Goal: Task Accomplishment & Management: Manage account settings

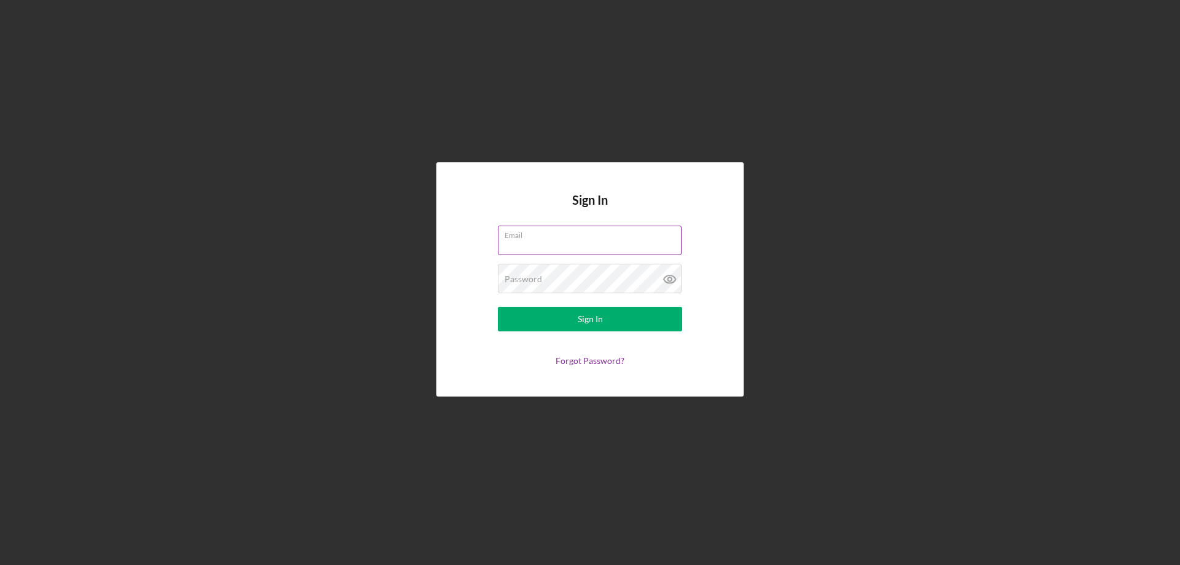
click at [554, 243] on input "Email" at bounding box center [590, 239] width 184 height 29
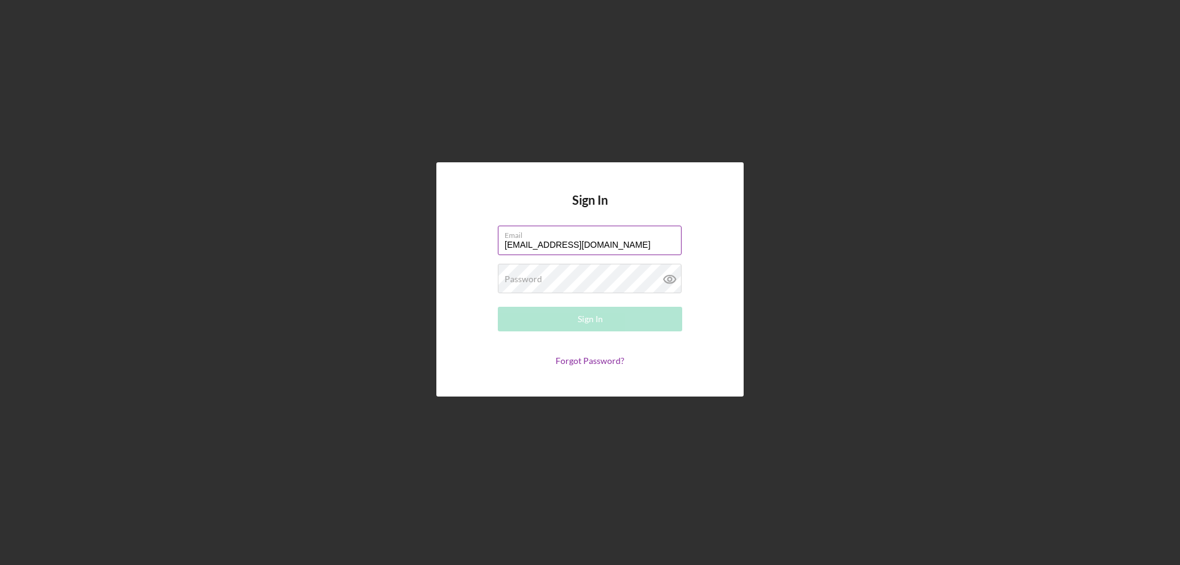
type input "[EMAIL_ADDRESS][DOMAIN_NAME]"
click at [597, 321] on div "Sign In" at bounding box center [589, 319] width 25 height 25
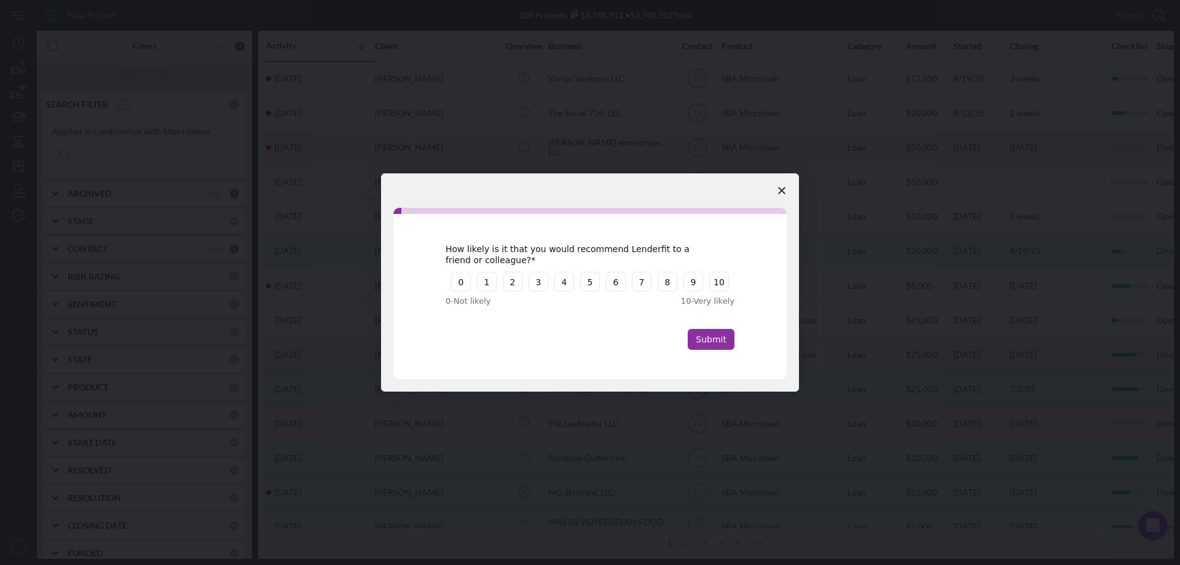
click at [784, 189] on icon "Close survey" at bounding box center [781, 190] width 7 height 7
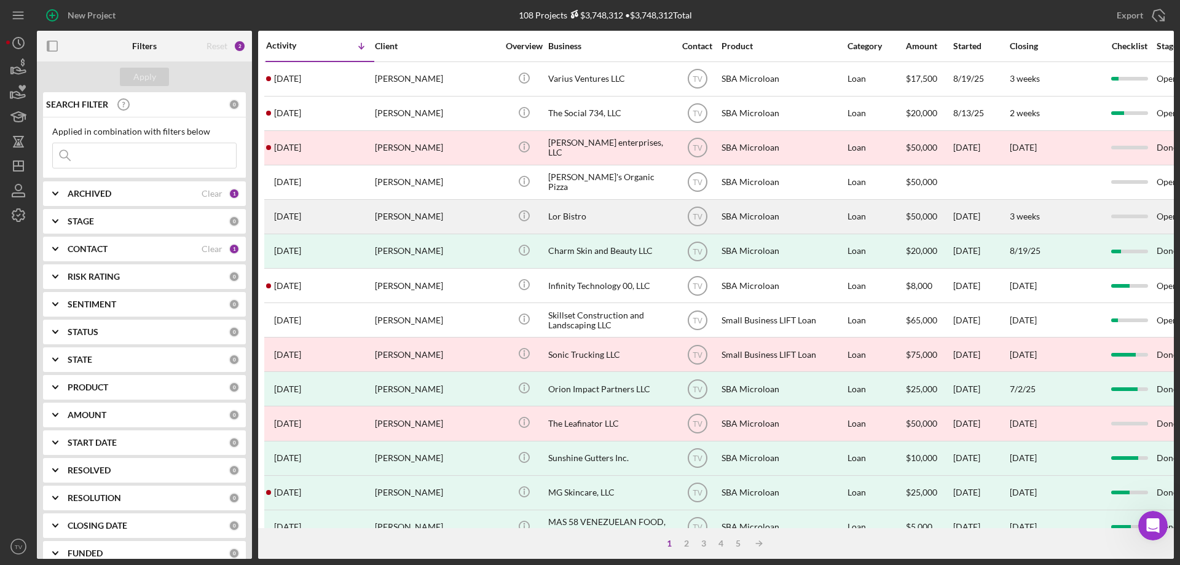
click at [301, 216] on time "[DATE]" at bounding box center [287, 216] width 27 height 10
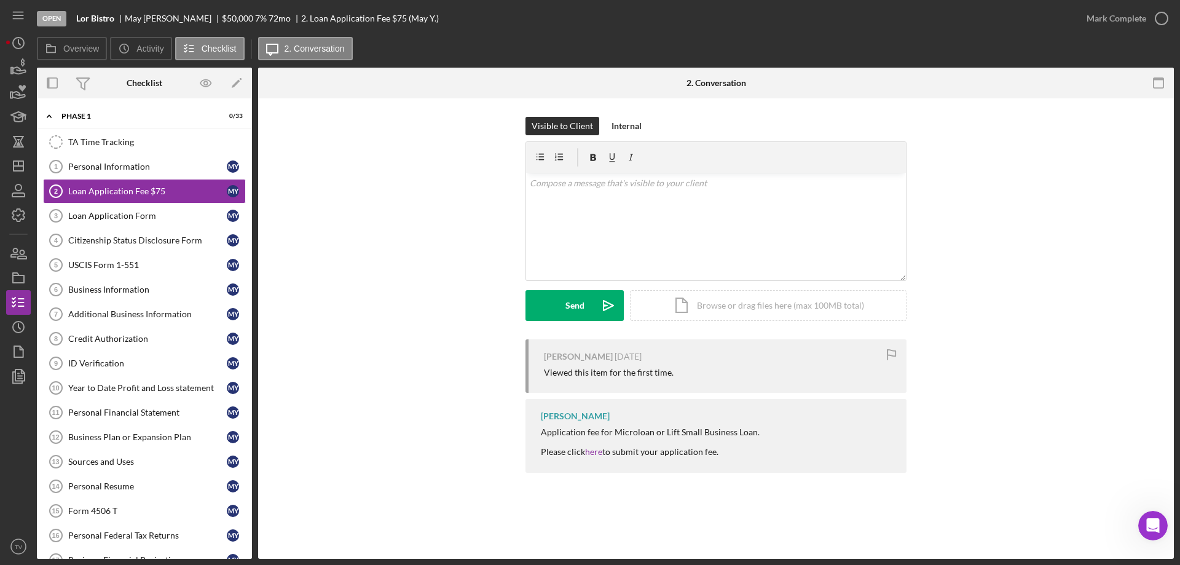
click at [402, 294] on div "Visible to Client Internal v Color teal Color pink Remove color Add row above A…" at bounding box center [715, 228] width 879 height 222
click at [15, 171] on polygon "button" at bounding box center [19, 166] width 10 height 10
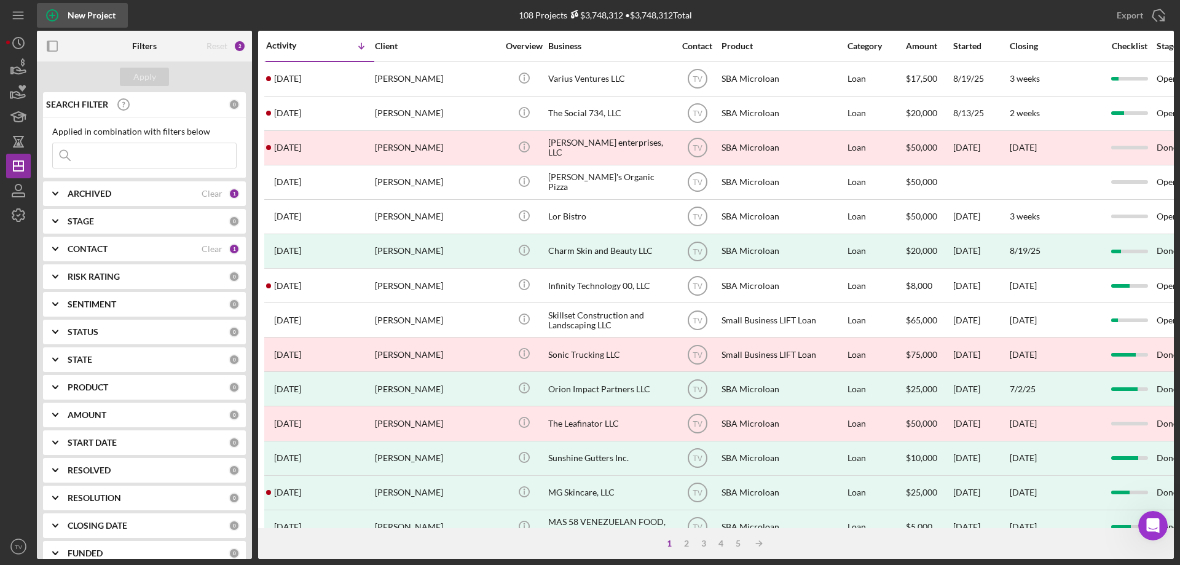
click at [87, 17] on div "New Project" at bounding box center [92, 15] width 48 height 25
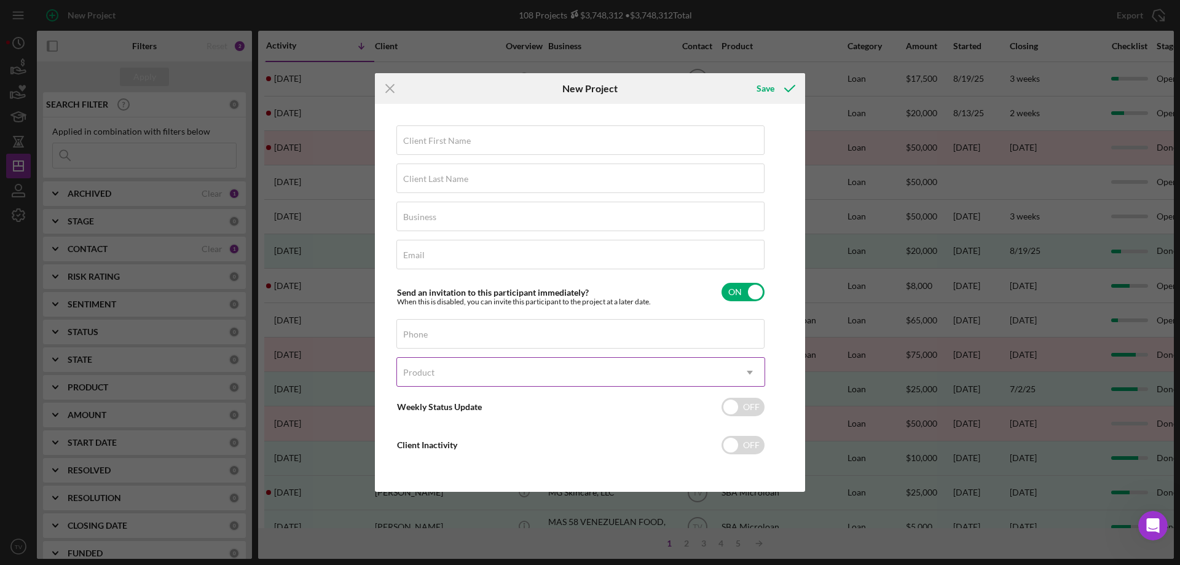
click at [470, 376] on div "Product" at bounding box center [566, 372] width 338 height 28
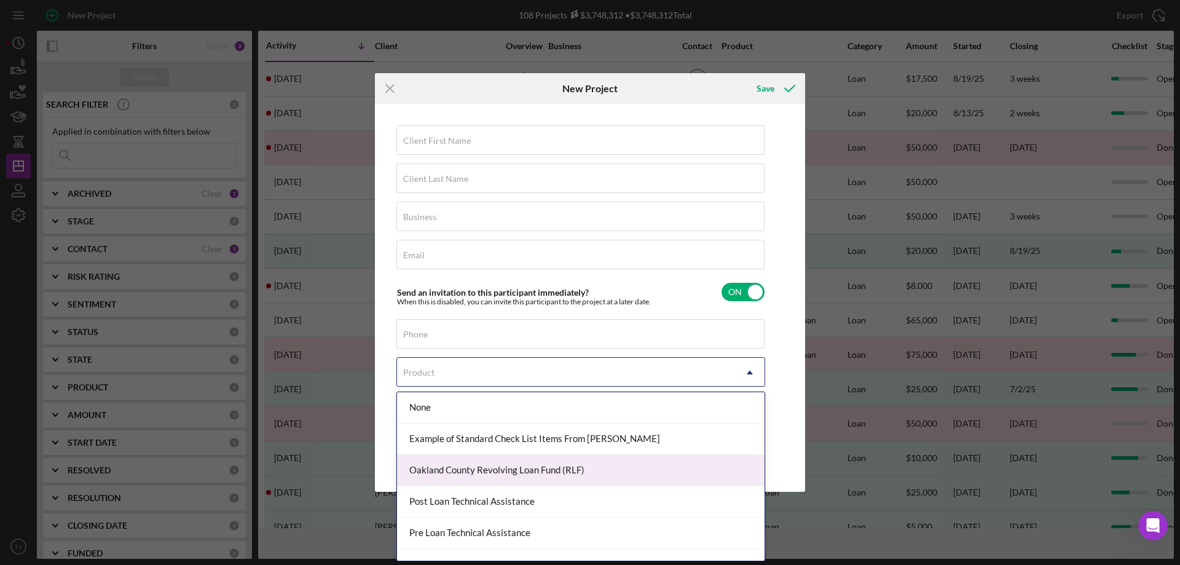
scroll to position [82, 0]
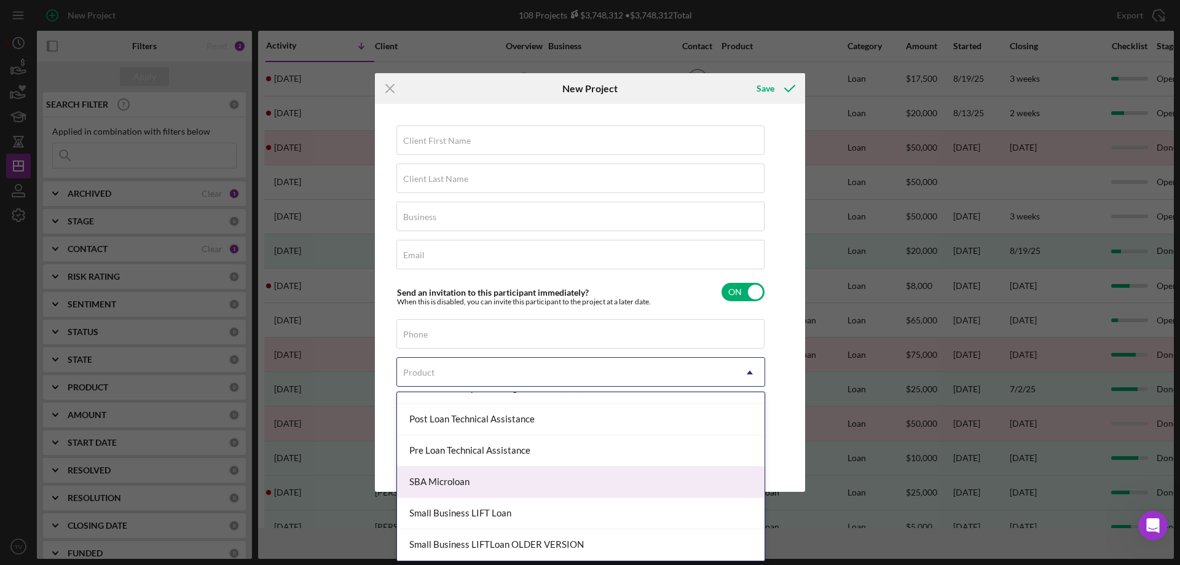
click at [437, 483] on div "SBA Microloan" at bounding box center [580, 481] width 367 height 31
checkbox input "true"
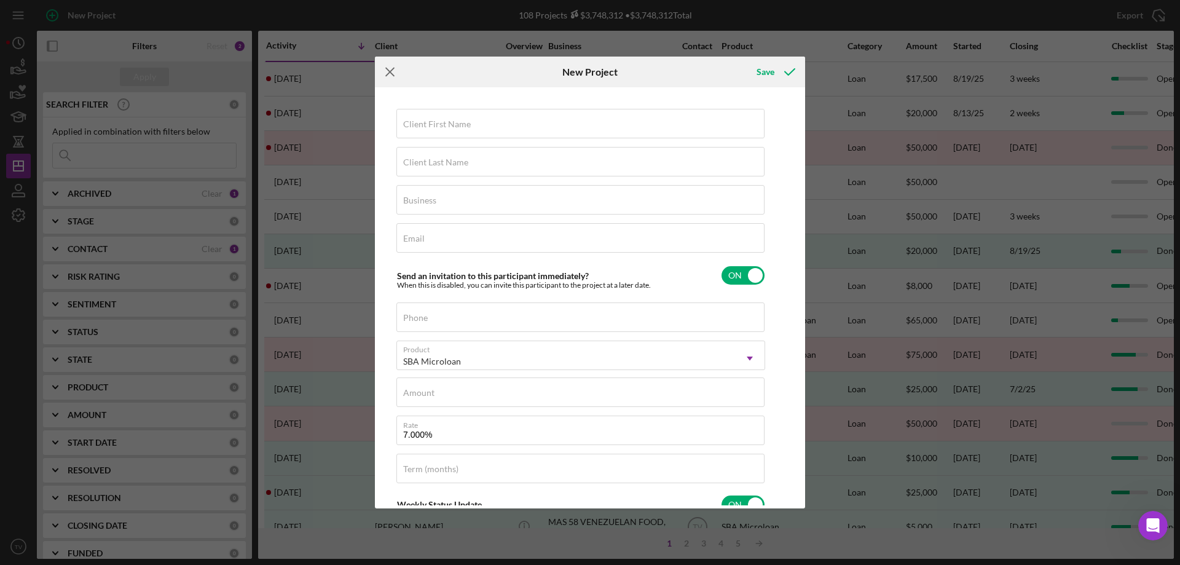
click at [394, 69] on icon "Icon/Menu Close" at bounding box center [390, 72] width 31 height 31
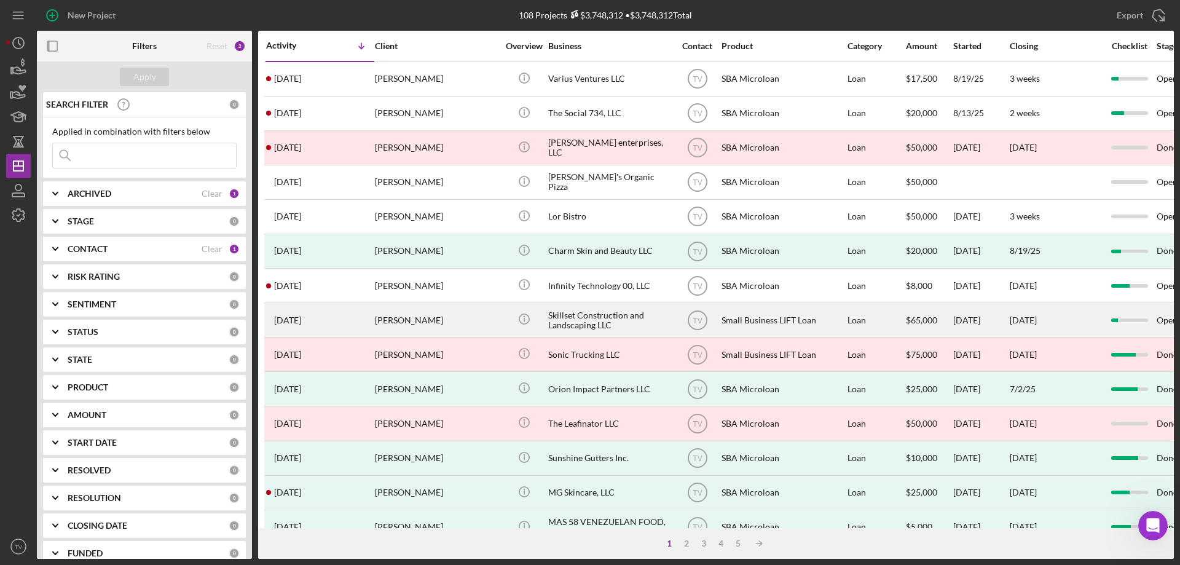
click at [301, 320] on time "[DATE]" at bounding box center [287, 320] width 27 height 10
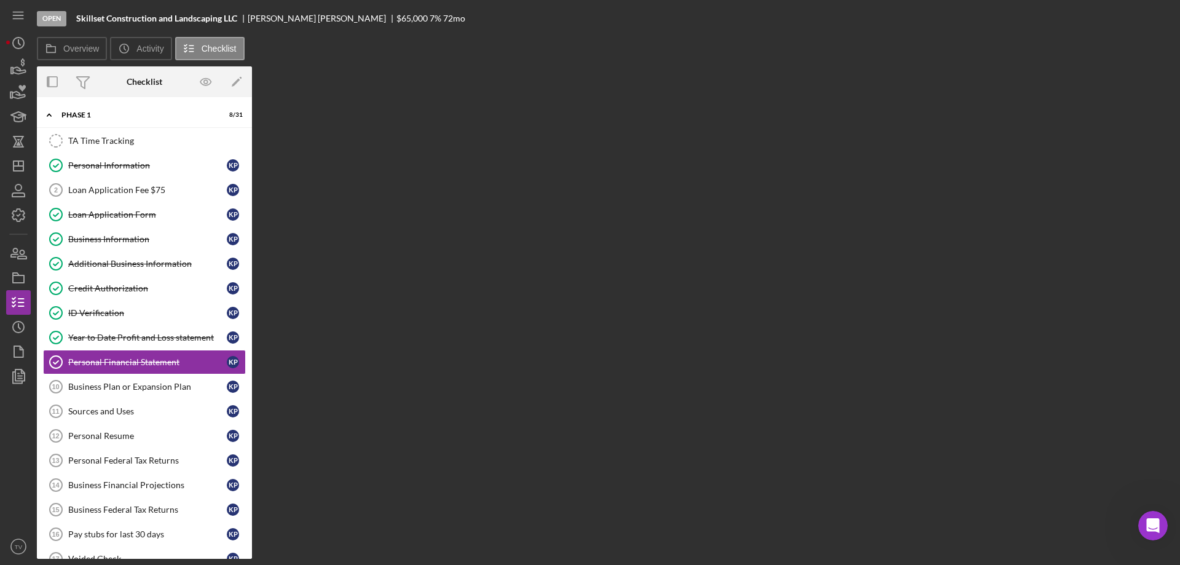
scroll to position [34, 0]
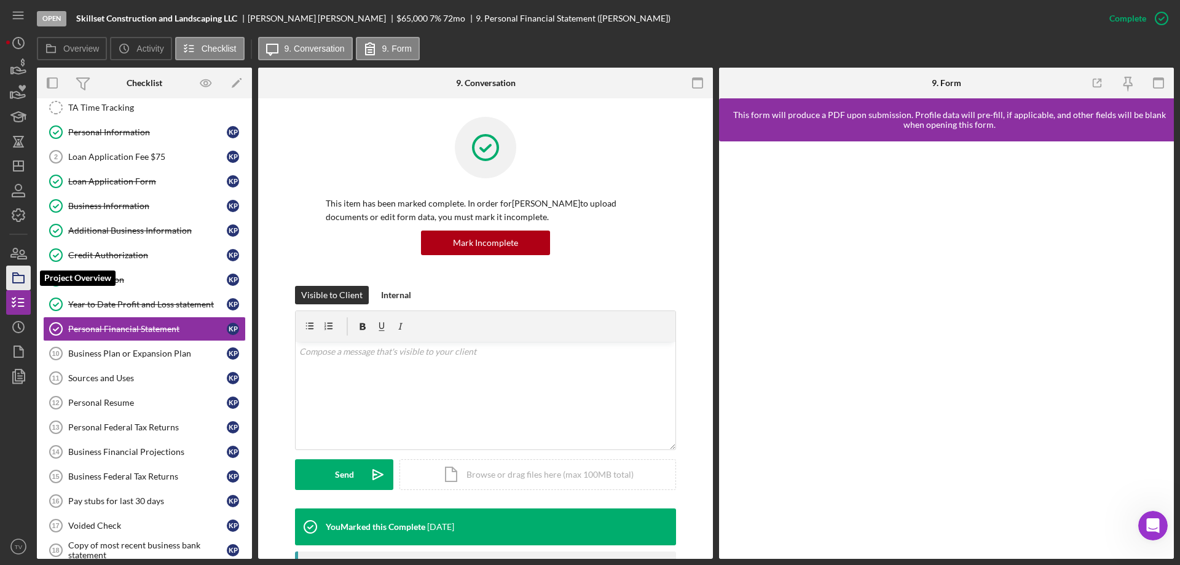
click at [15, 280] on icon "button" at bounding box center [18, 277] width 31 height 31
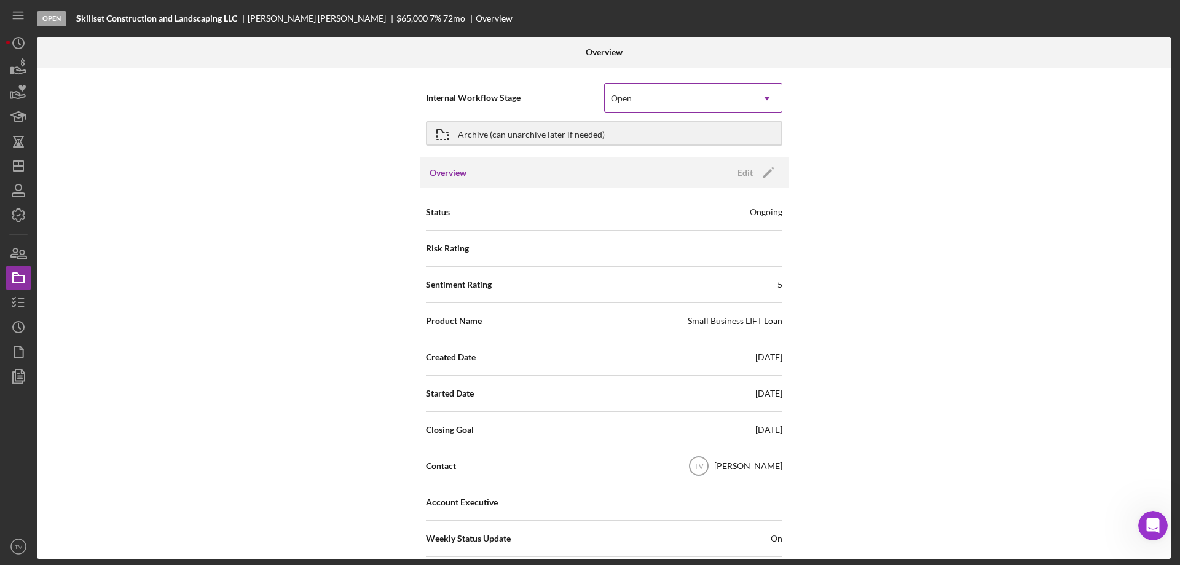
click at [766, 98] on icon "Icon/Dropdown Arrow" at bounding box center [766, 98] width 29 height 29
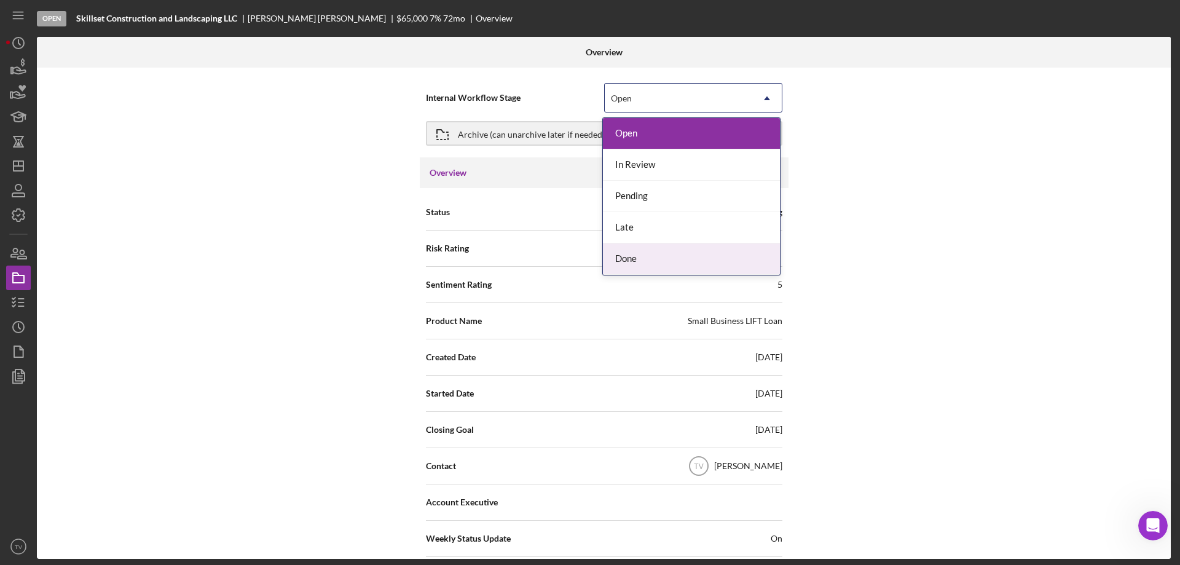
click at [622, 261] on div "Done" at bounding box center [691, 258] width 177 height 31
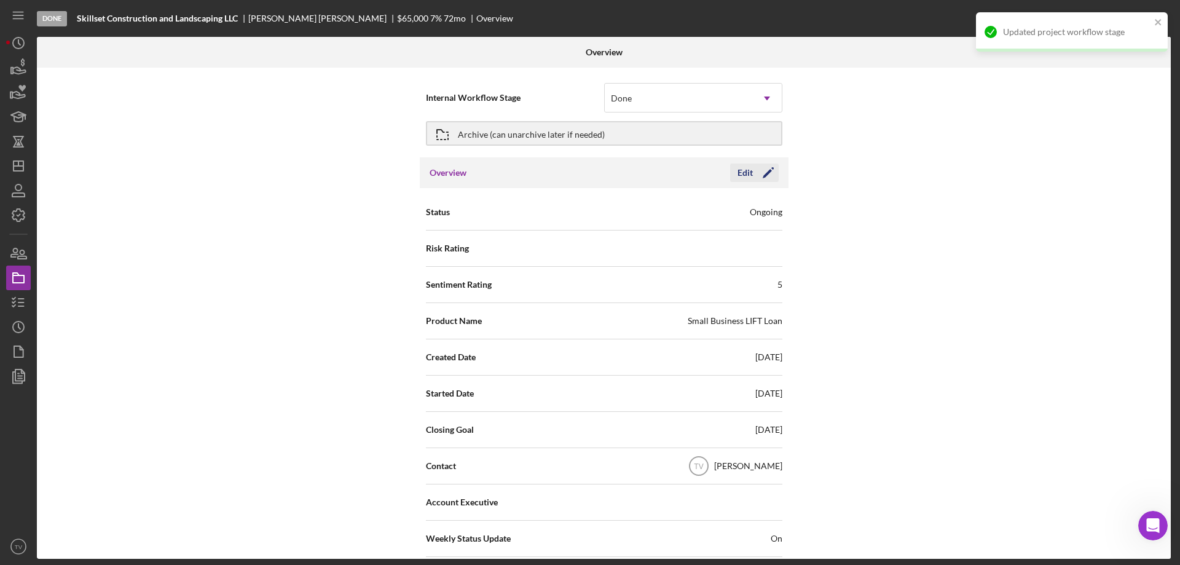
click at [753, 172] on icon "Icon/Edit" at bounding box center [768, 172] width 31 height 31
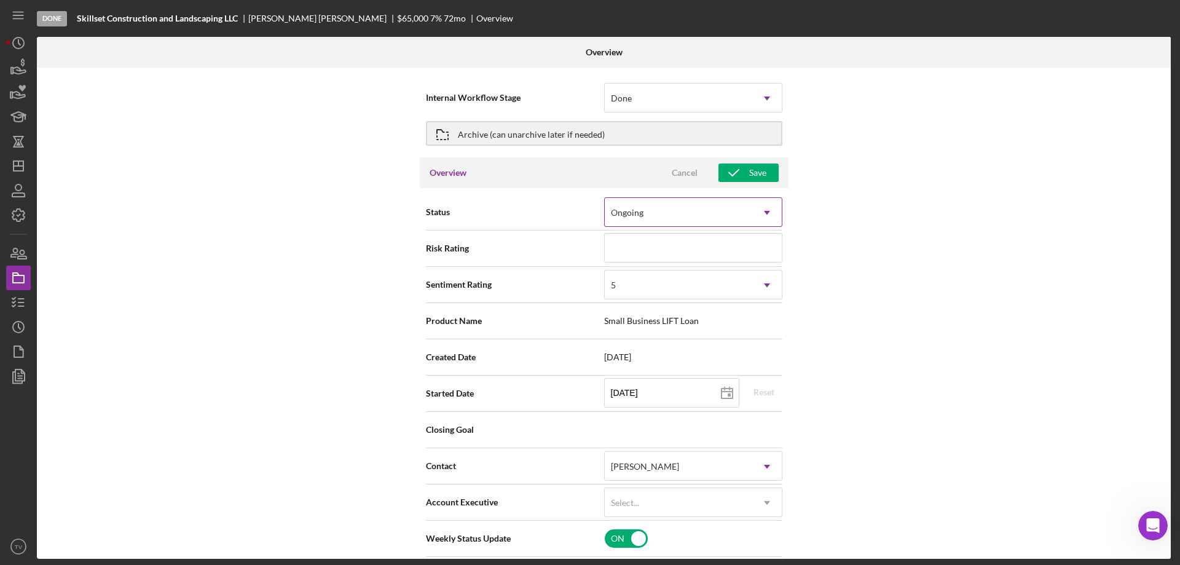
click at [761, 214] on icon "Icon/Dropdown Arrow" at bounding box center [766, 212] width 29 height 29
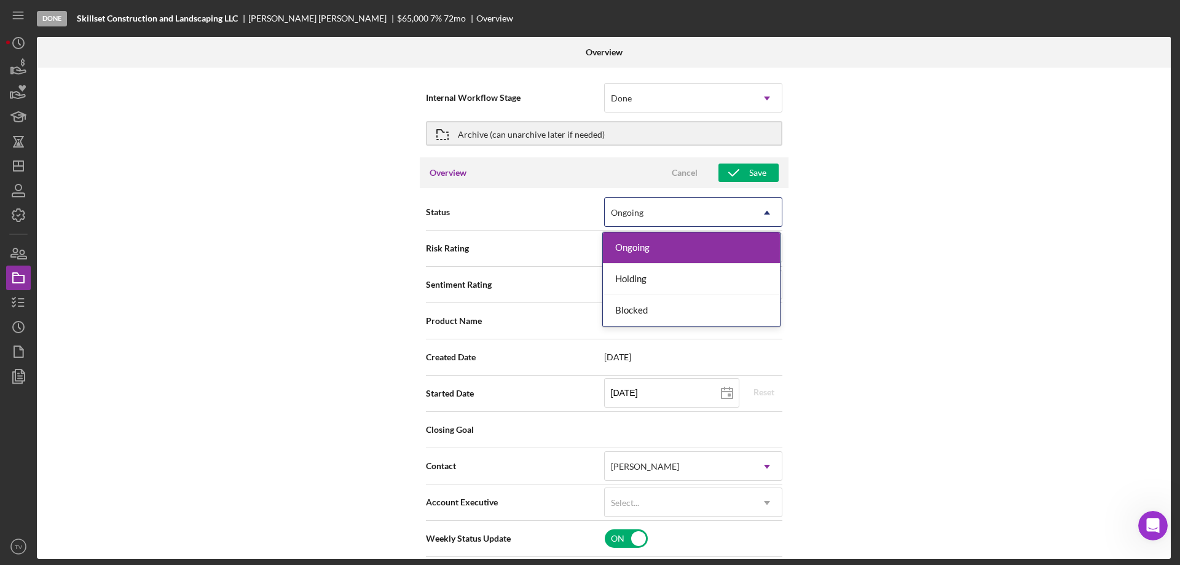
click at [864, 232] on div "Internal Workflow Stage Done Icon/Dropdown Arrow Archive (can unarchive later i…" at bounding box center [603, 313] width 1133 height 491
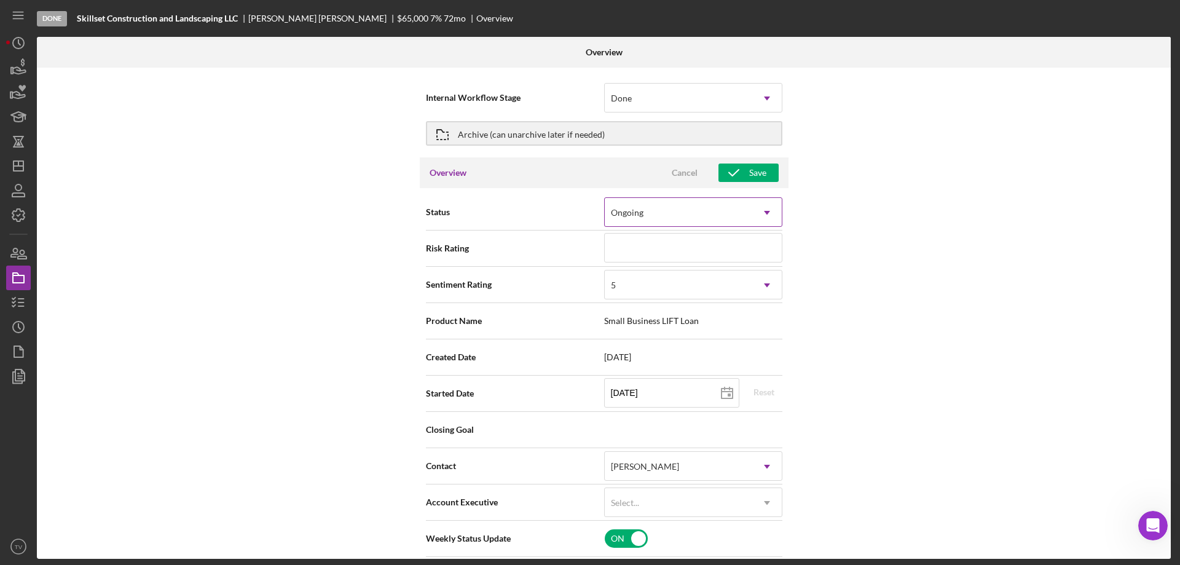
click at [768, 208] on icon "Icon/Dropdown Arrow" at bounding box center [766, 212] width 29 height 29
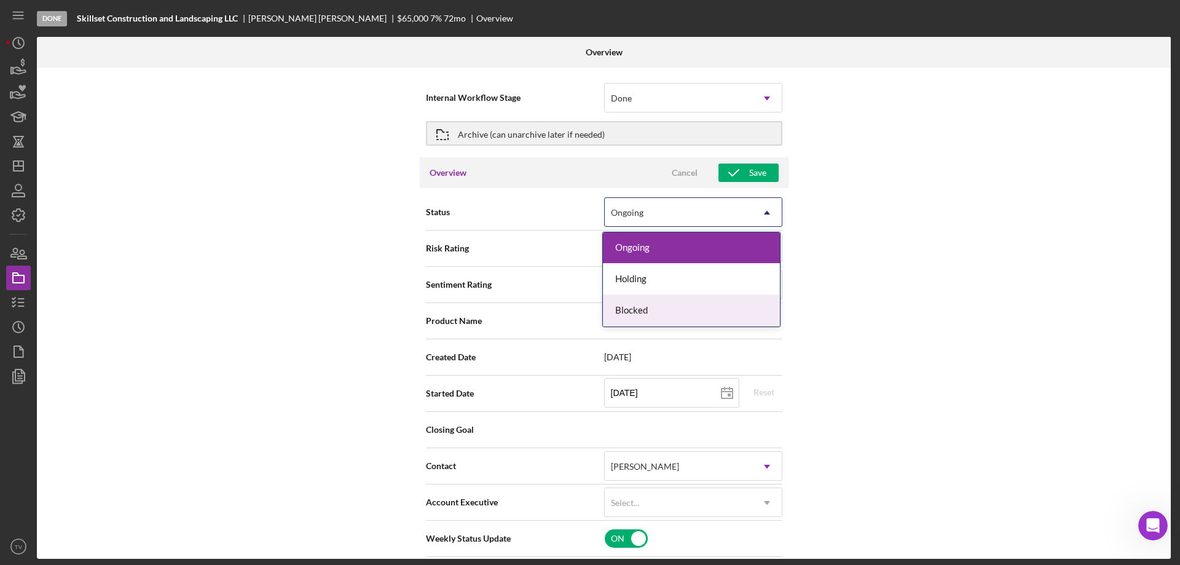
click at [893, 267] on div "Internal Workflow Stage Done Icon/Dropdown Arrow Archive (can unarchive later i…" at bounding box center [603, 313] width 1133 height 491
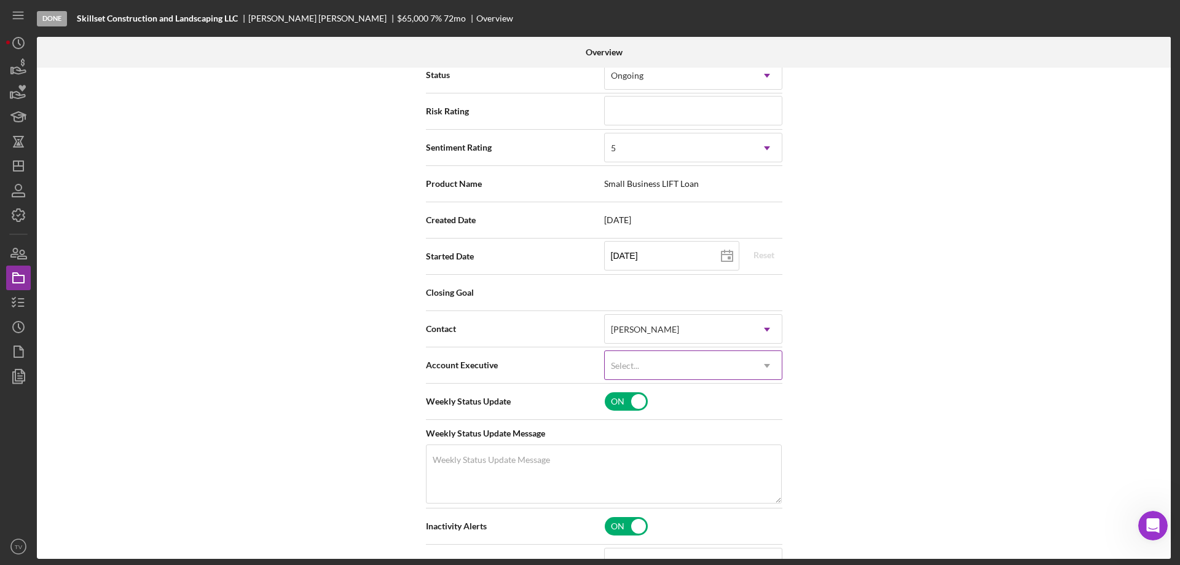
scroll to position [184, 0]
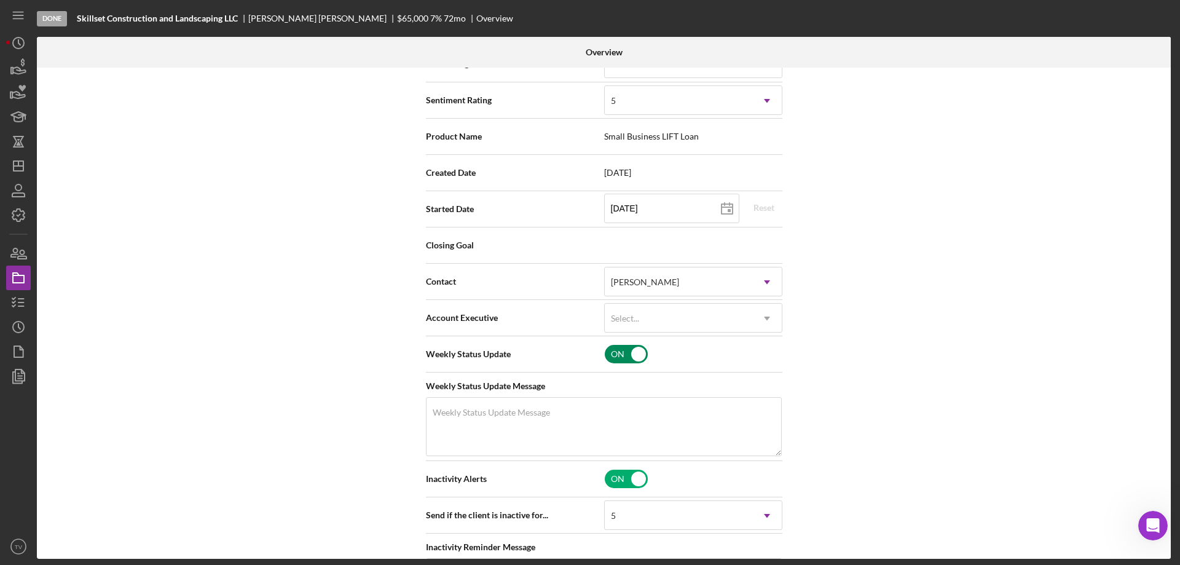
click at [636, 352] on input "checkbox" at bounding box center [626, 354] width 43 height 18
checkbox input "false"
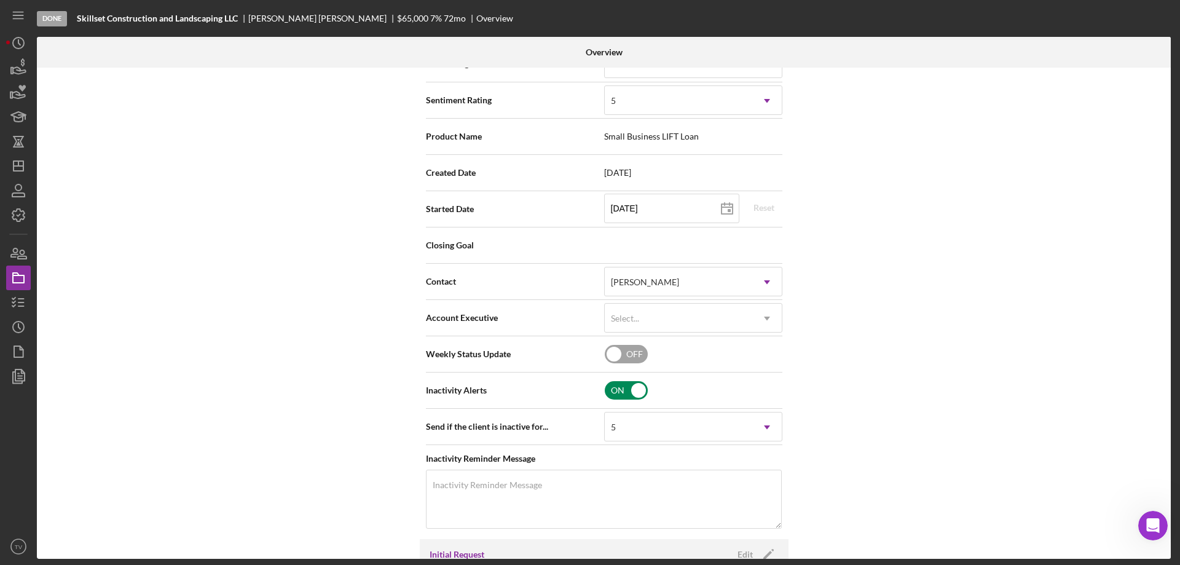
click at [633, 391] on input "checkbox" at bounding box center [626, 390] width 43 height 18
checkbox input "false"
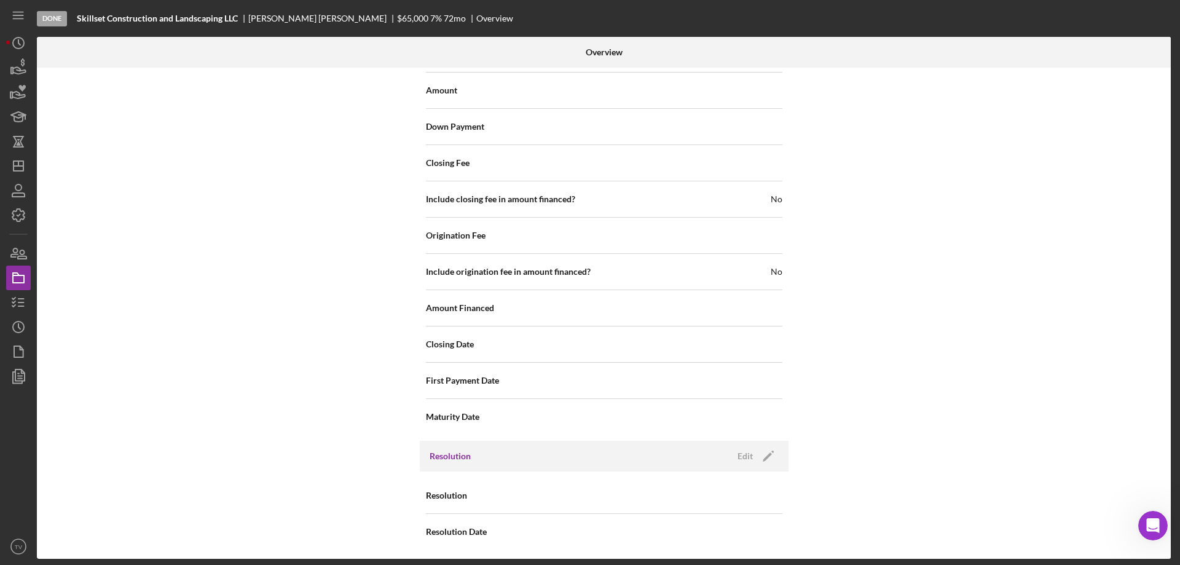
scroll to position [1158, 0]
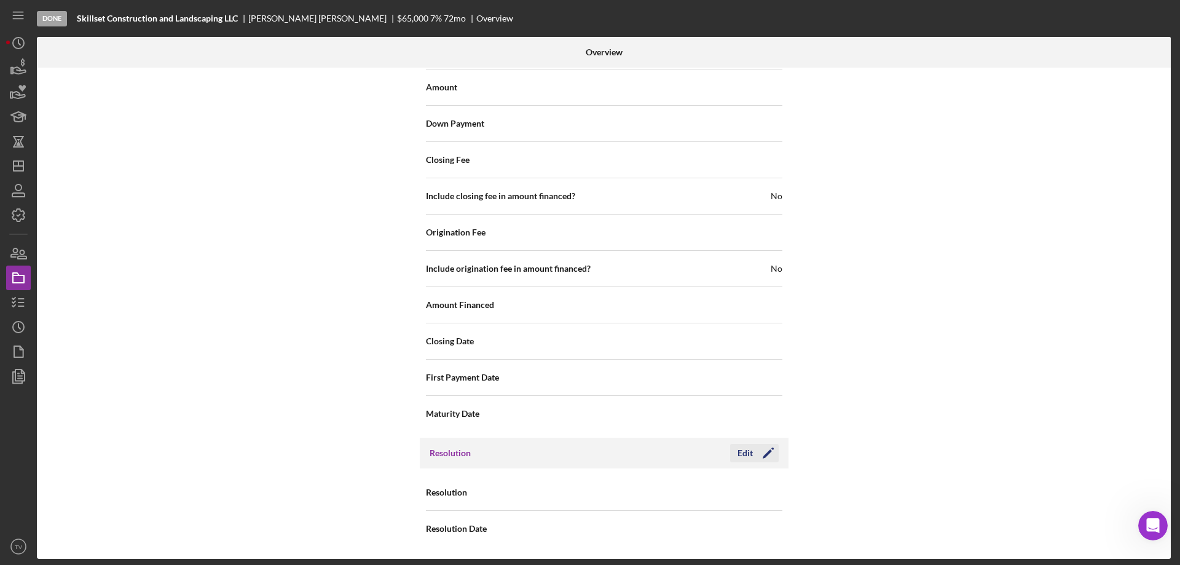
click at [744, 452] on div "Edit" at bounding box center [744, 453] width 15 height 18
click at [769, 491] on icon "Icon/Dropdown Arrow" at bounding box center [766, 492] width 29 height 29
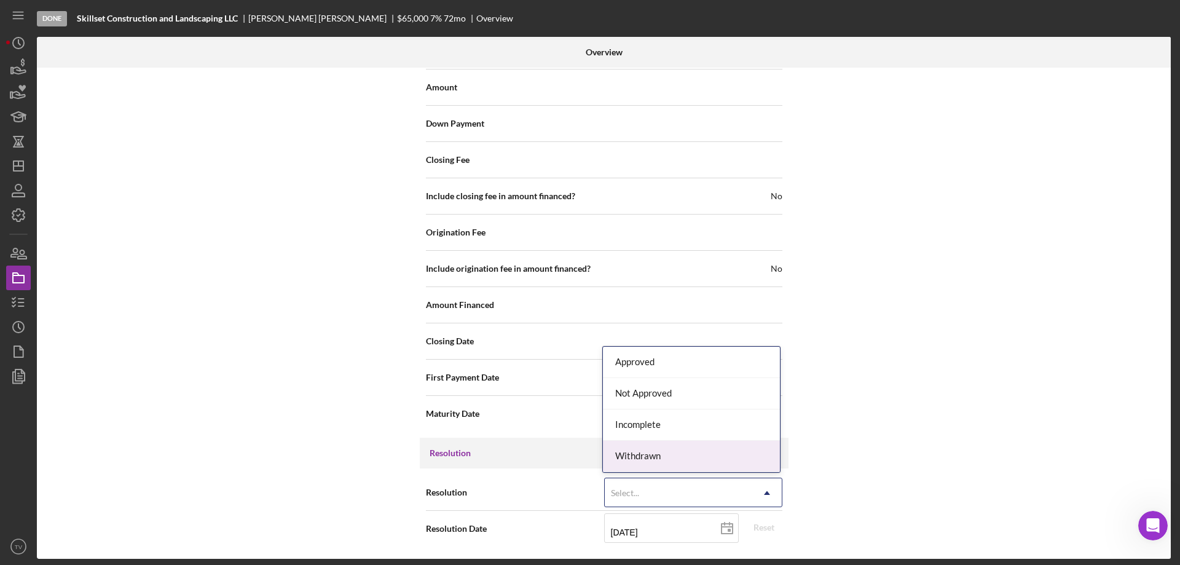
click at [709, 457] on div "Withdrawn" at bounding box center [691, 455] width 177 height 31
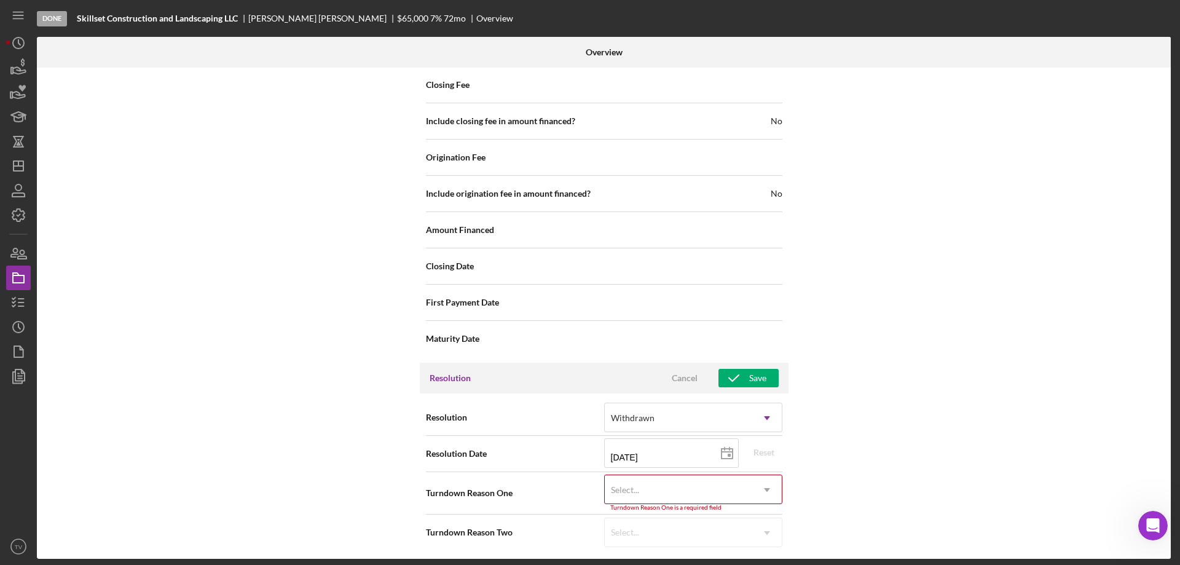
scroll to position [1237, 0]
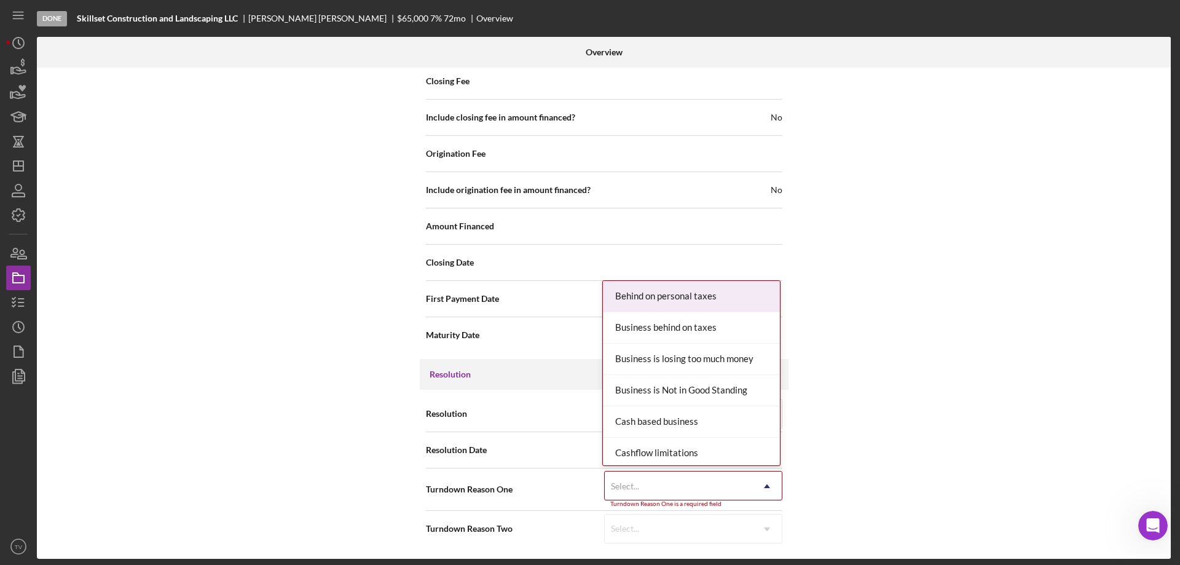
click at [764, 487] on use at bounding box center [767, 486] width 6 height 4
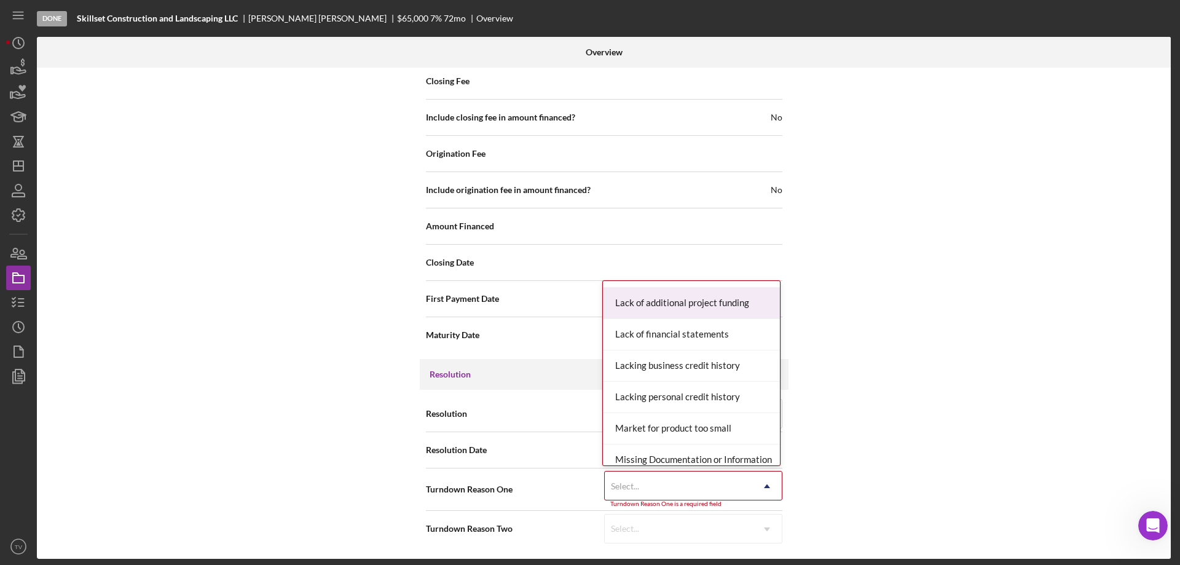
scroll to position [676, 0]
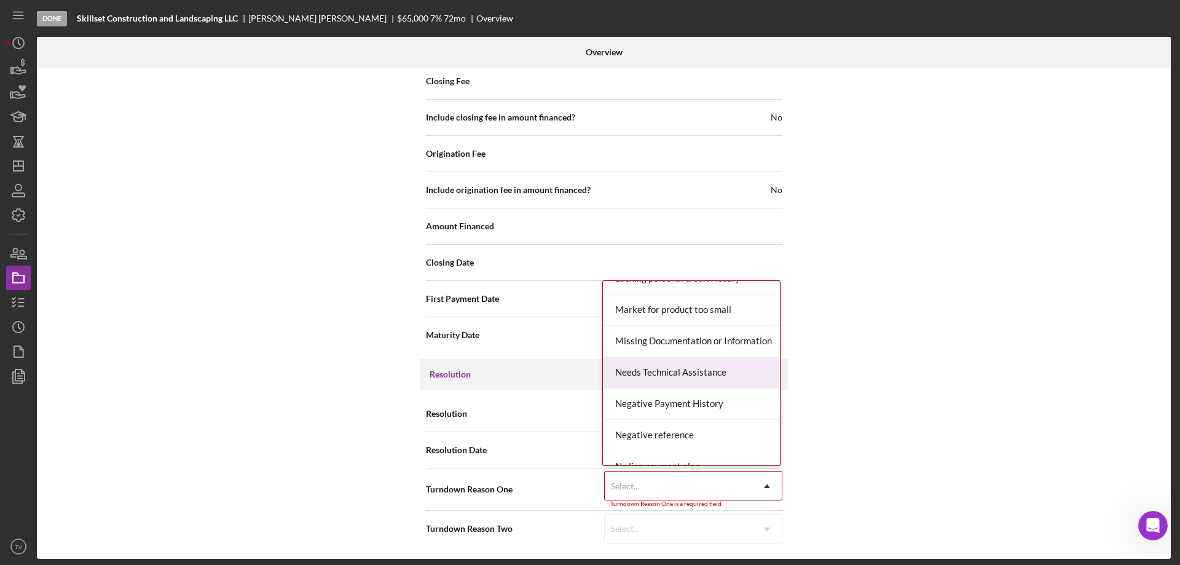
click at [670, 375] on div "Needs Technical Assistance" at bounding box center [691, 372] width 177 height 31
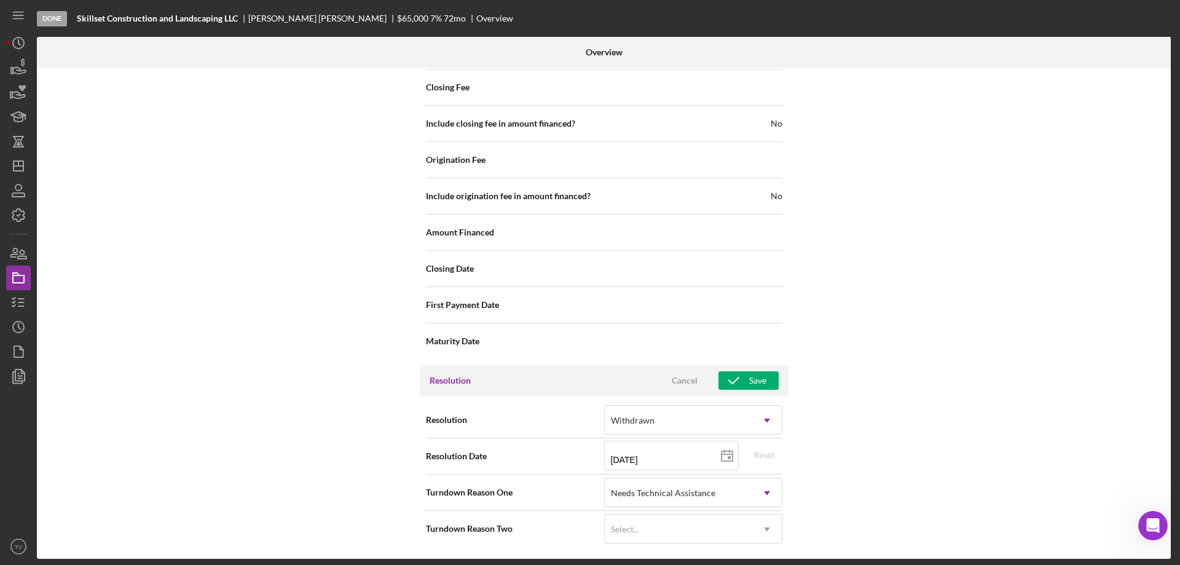
scroll to position [1231, 0]
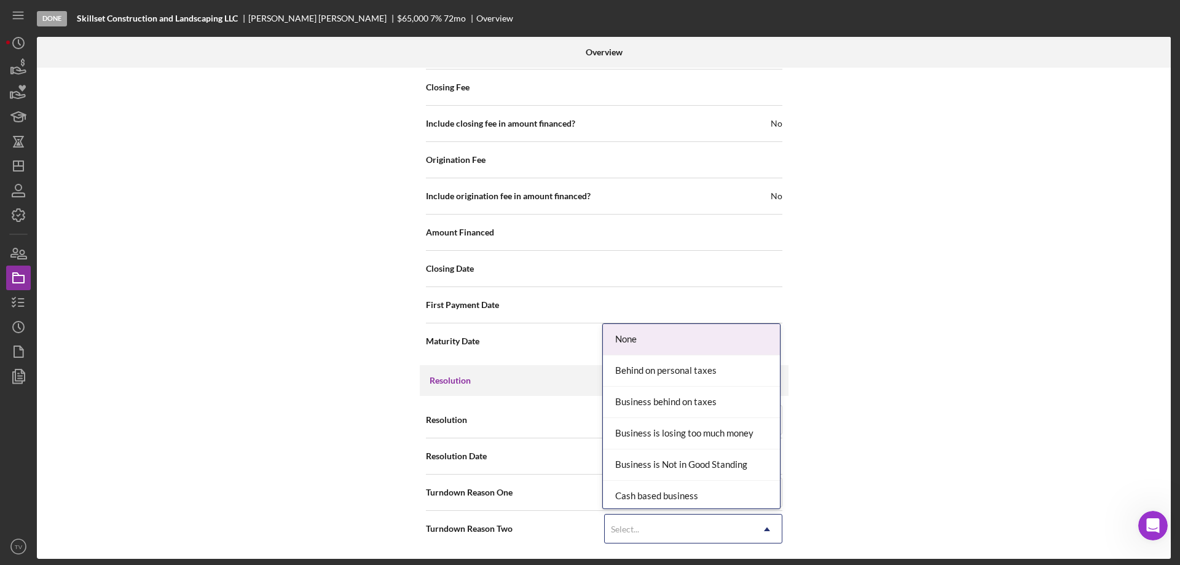
click at [767, 528] on icon "Icon/Dropdown Arrow" at bounding box center [766, 528] width 29 height 29
click at [655, 339] on div "None" at bounding box center [691, 339] width 177 height 31
click at [766, 528] on icon "Icon/Dropdown Arrow" at bounding box center [766, 528] width 29 height 29
click at [645, 336] on div "None" at bounding box center [691, 339] width 177 height 31
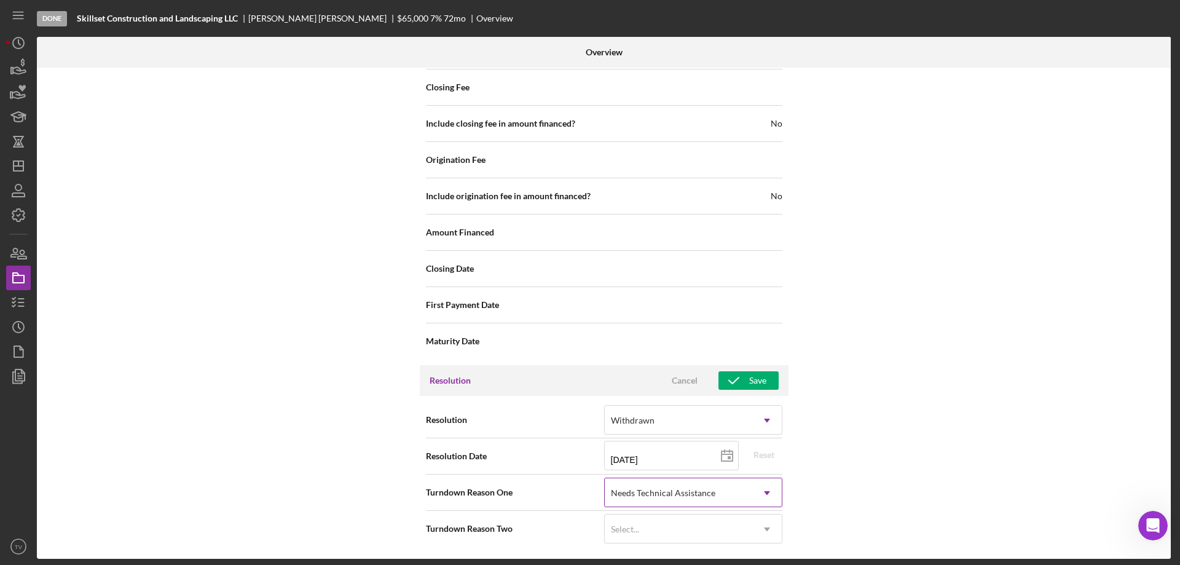
click at [763, 493] on icon "Icon/Dropdown Arrow" at bounding box center [766, 492] width 29 height 29
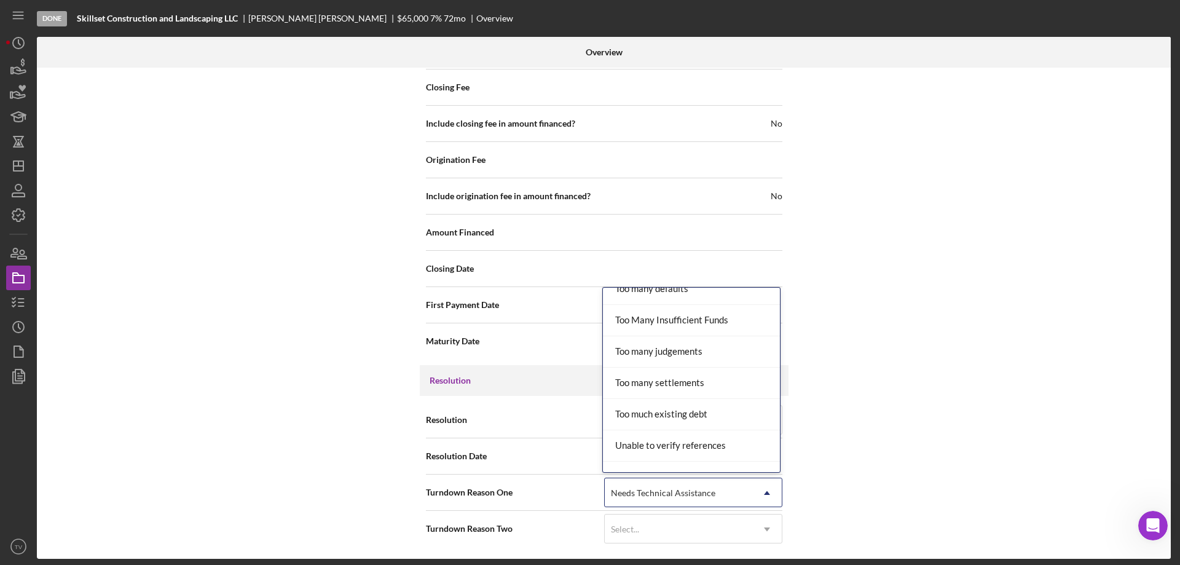
scroll to position [1351, 0]
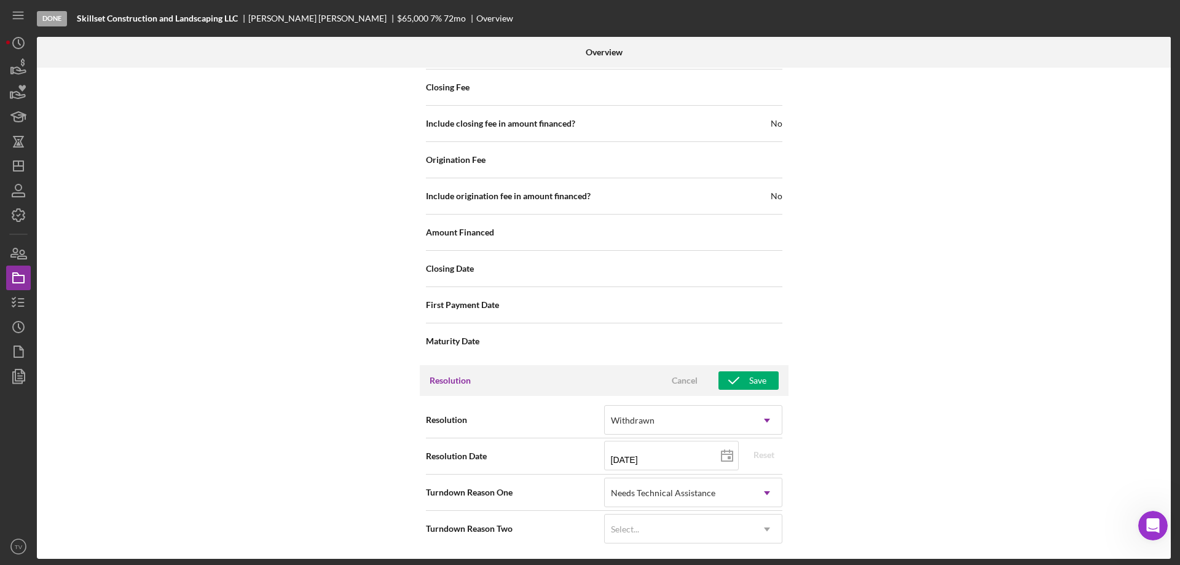
click at [866, 435] on div "Internal Workflow Stage Done Icon/Dropdown Arrow Archive (can unarchive later i…" at bounding box center [603, 313] width 1133 height 491
click at [745, 384] on icon "button" at bounding box center [733, 380] width 31 height 31
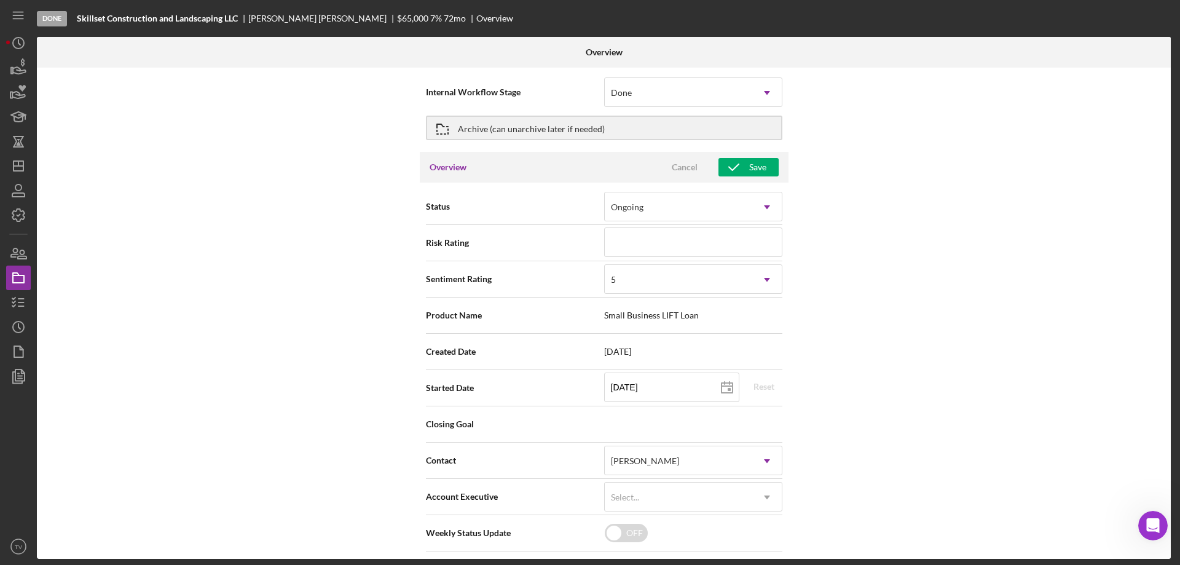
scroll to position [0, 0]
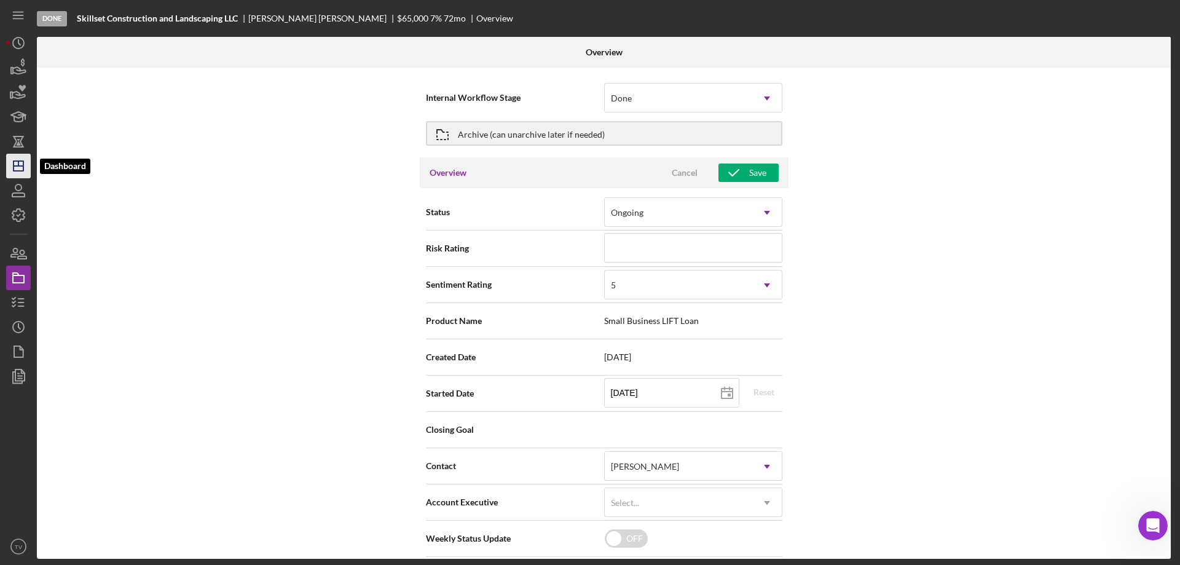
click at [26, 159] on icon "Icon/Dashboard" at bounding box center [18, 166] width 31 height 31
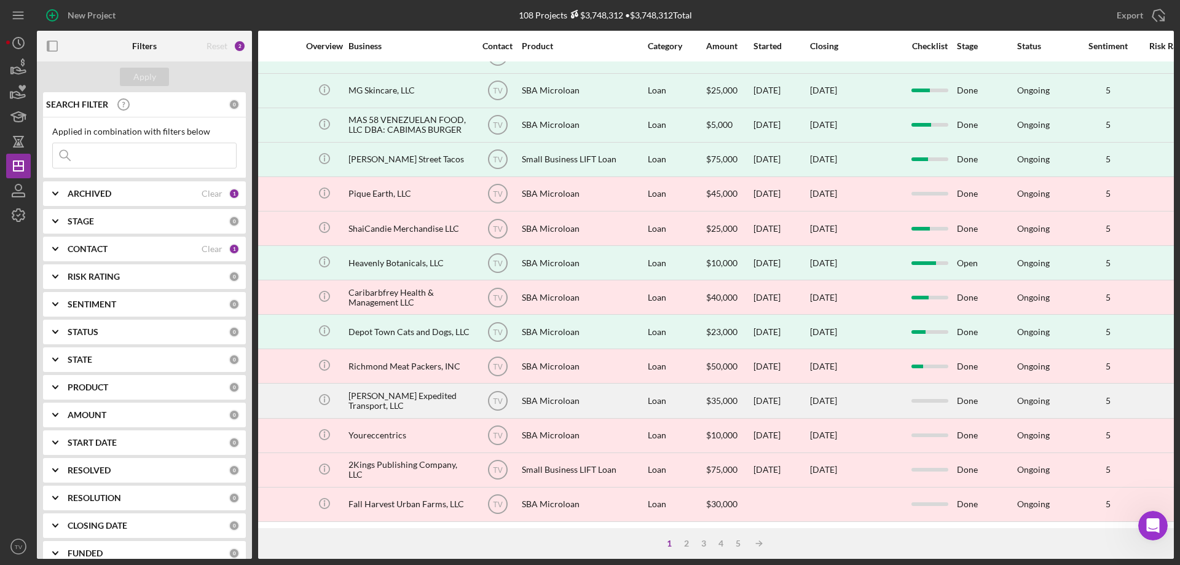
scroll to position [411, 200]
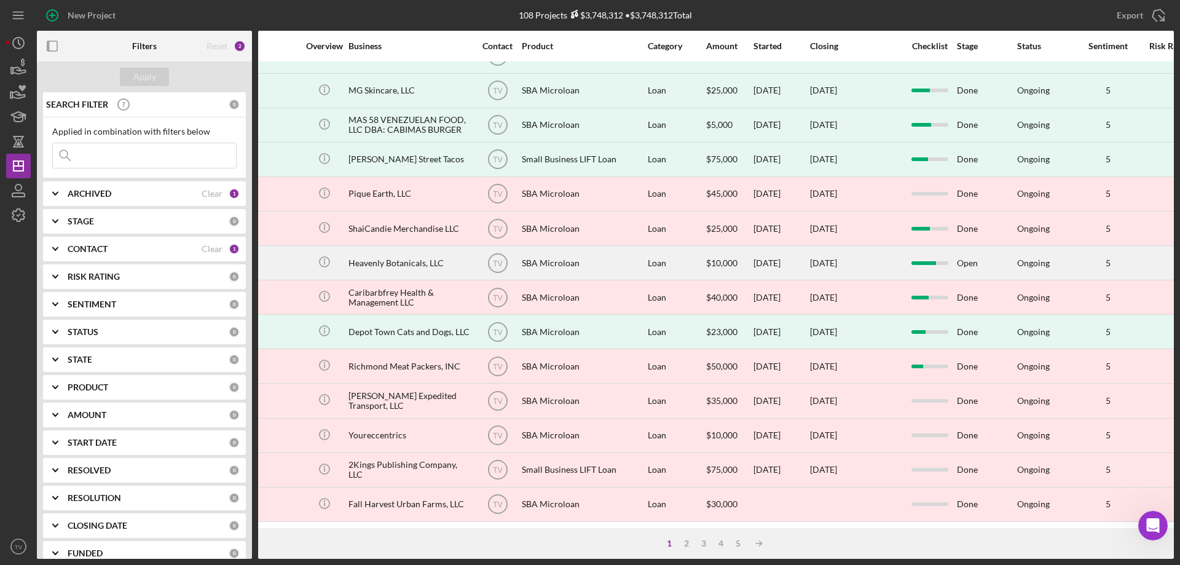
click at [373, 256] on div "Heavenly Botanicals, LLC" at bounding box center [409, 262] width 123 height 33
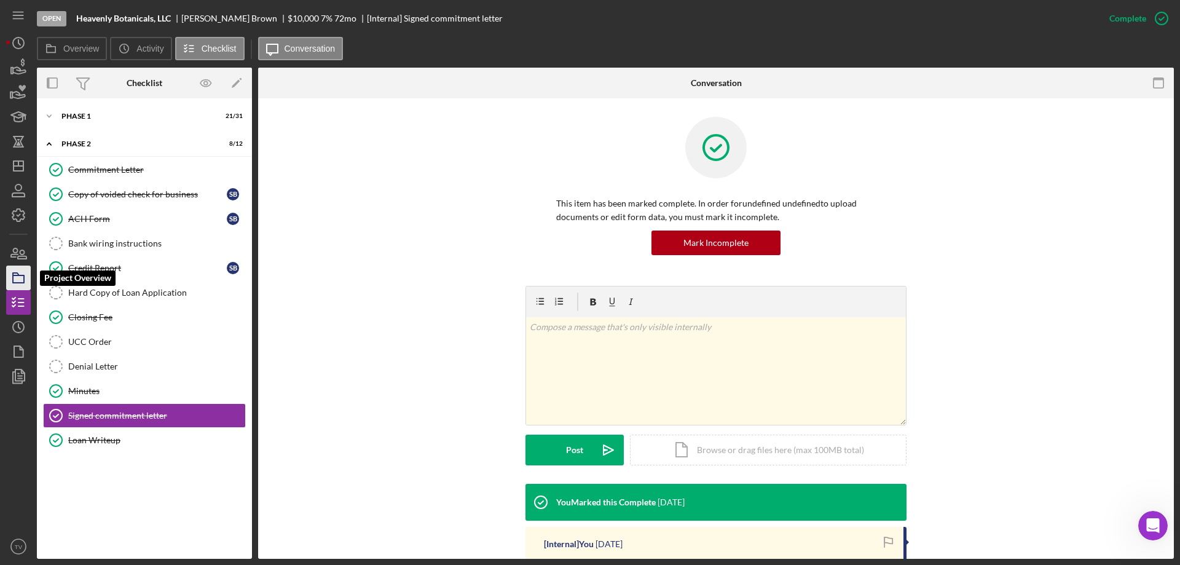
click at [24, 278] on rect "button" at bounding box center [18, 278] width 11 height 7
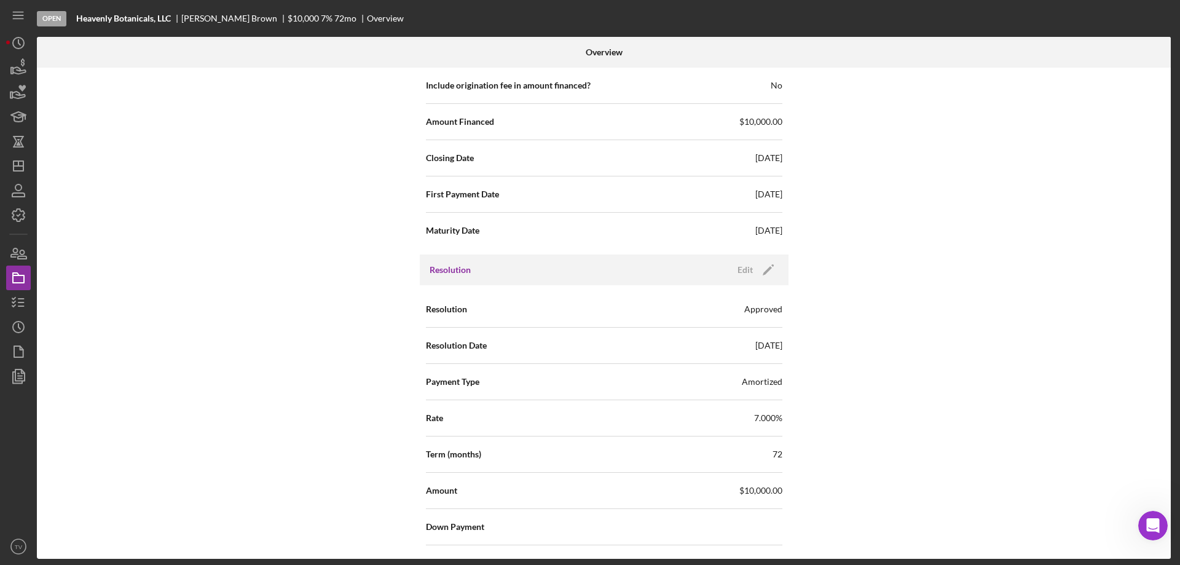
scroll to position [1322, 0]
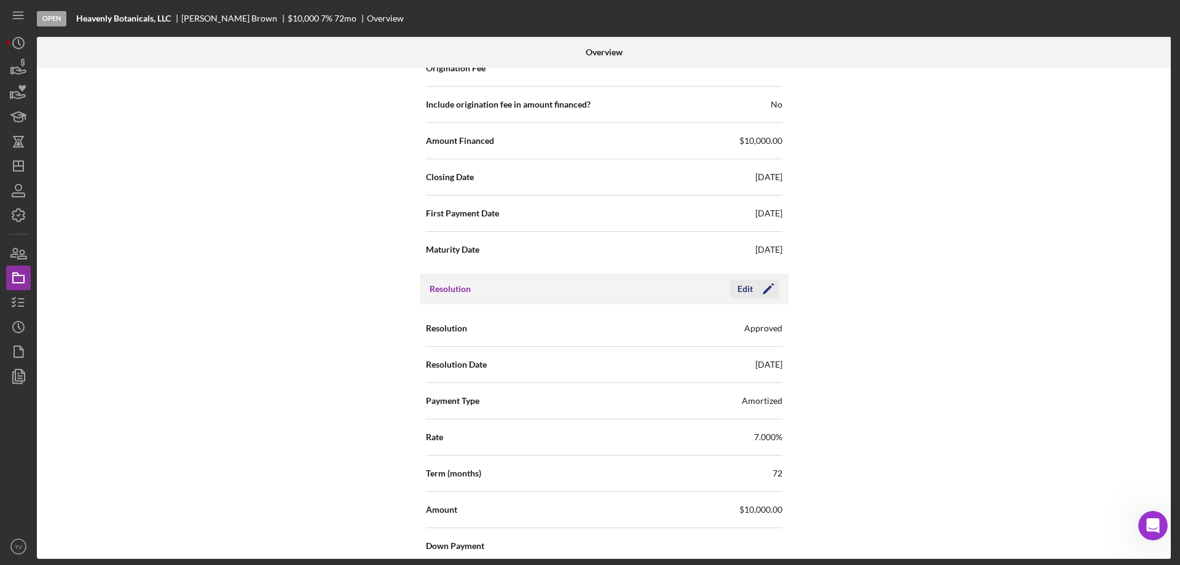
click at [766, 288] on polygon "button" at bounding box center [766, 289] width 9 height 9
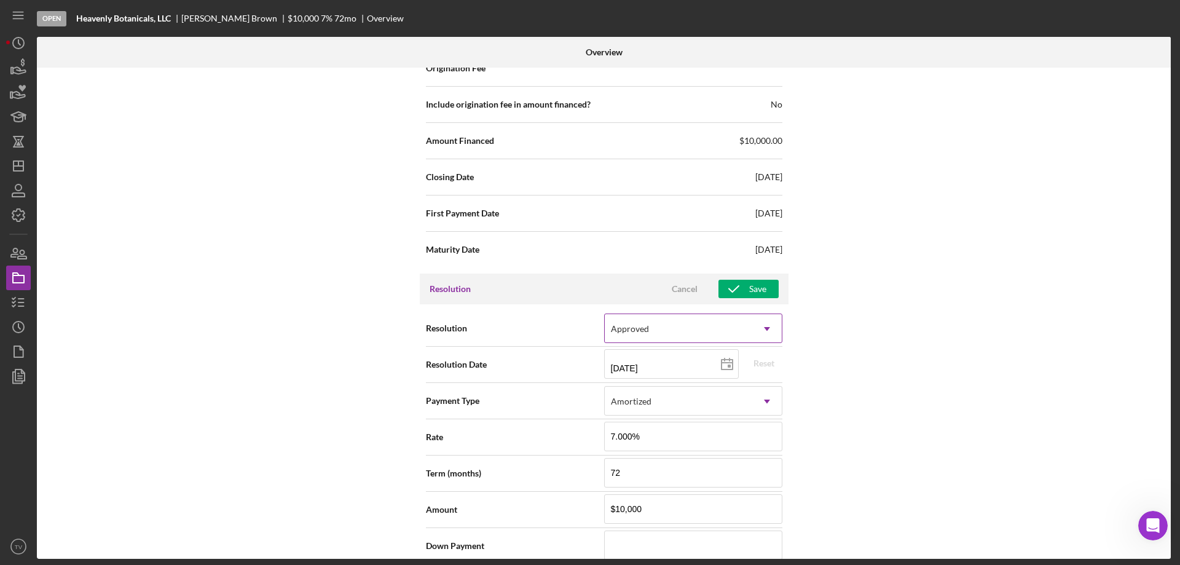
click at [769, 333] on icon "Icon/Dropdown Arrow" at bounding box center [766, 328] width 29 height 29
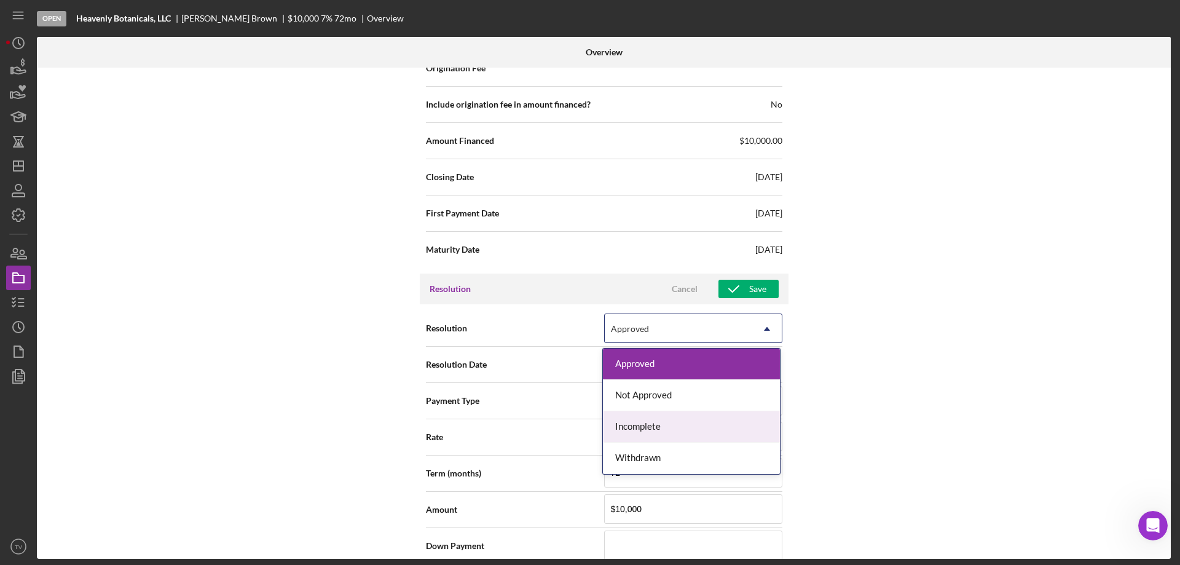
click at [851, 405] on div "Internal Workflow Stage Open Icon/Dropdown Arrow Archive (can unarchive later i…" at bounding box center [603, 313] width 1133 height 491
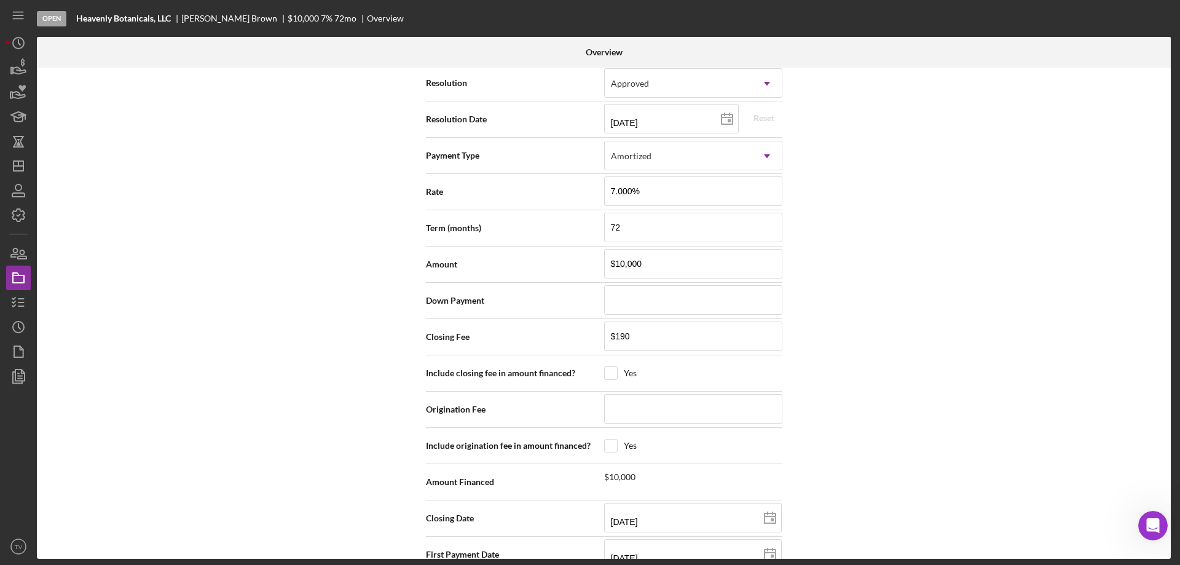
scroll to position [1261, 0]
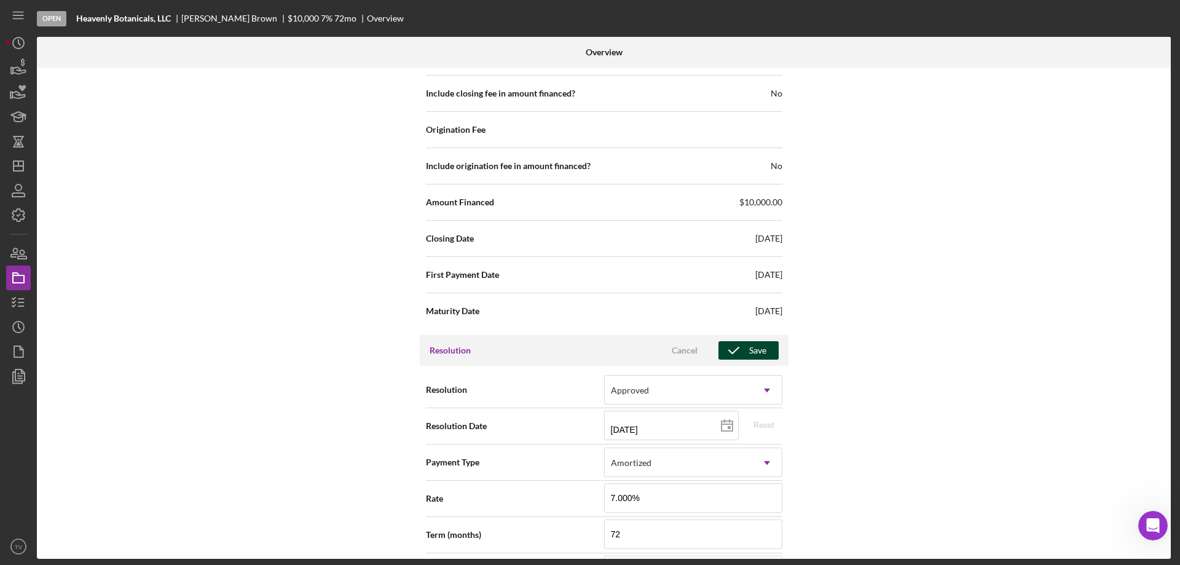
click at [762, 342] on div "Save" at bounding box center [757, 350] width 17 height 18
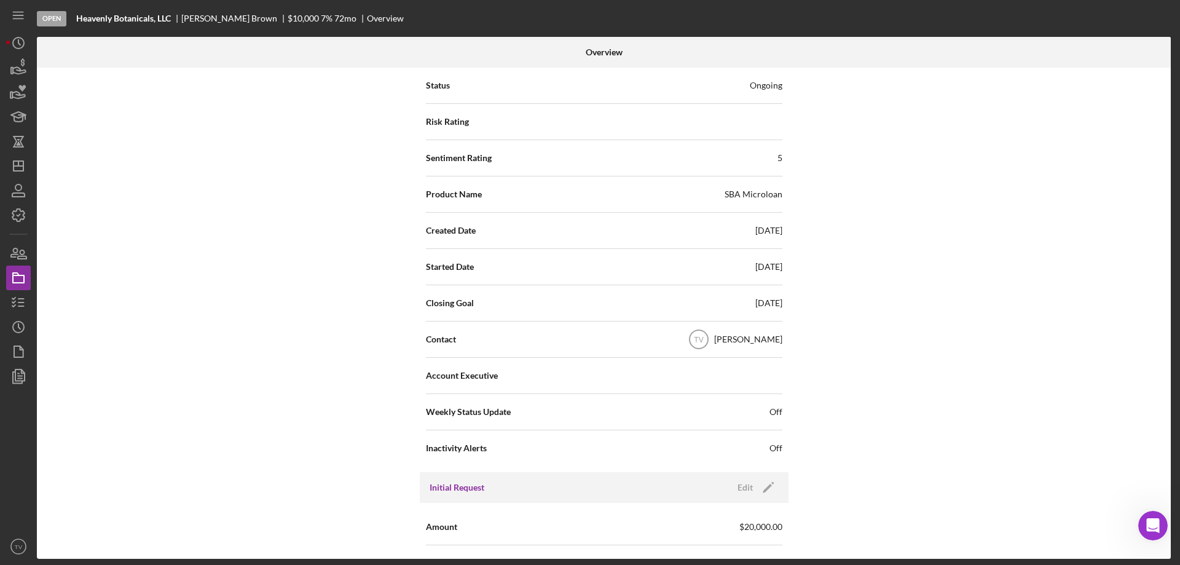
scroll to position [0, 0]
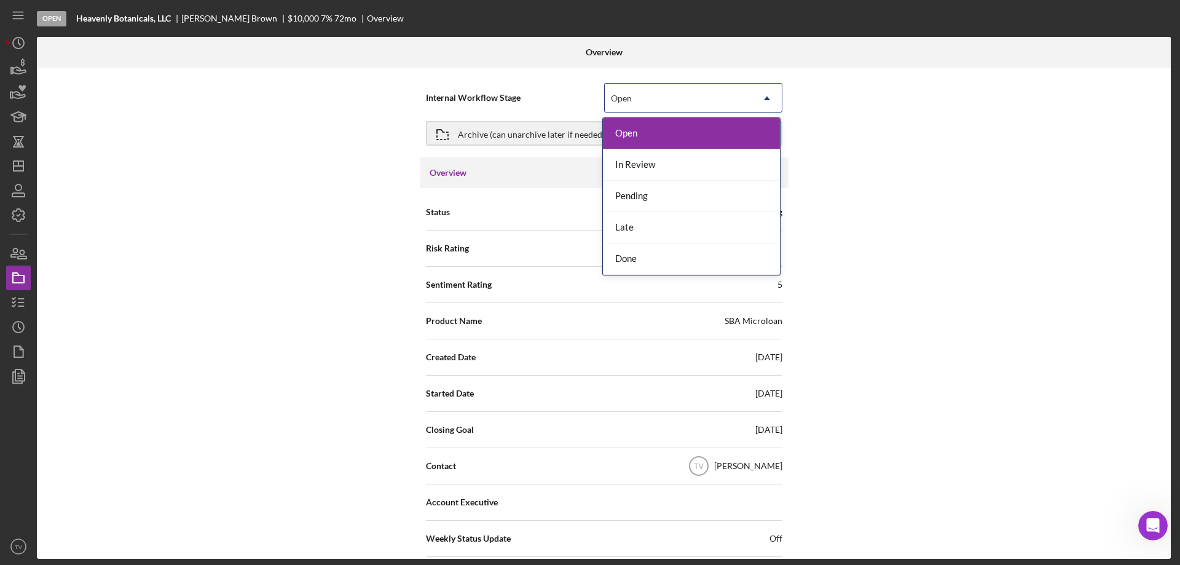
click at [765, 98] on use at bounding box center [767, 98] width 6 height 4
click at [679, 264] on div "Done" at bounding box center [691, 258] width 177 height 31
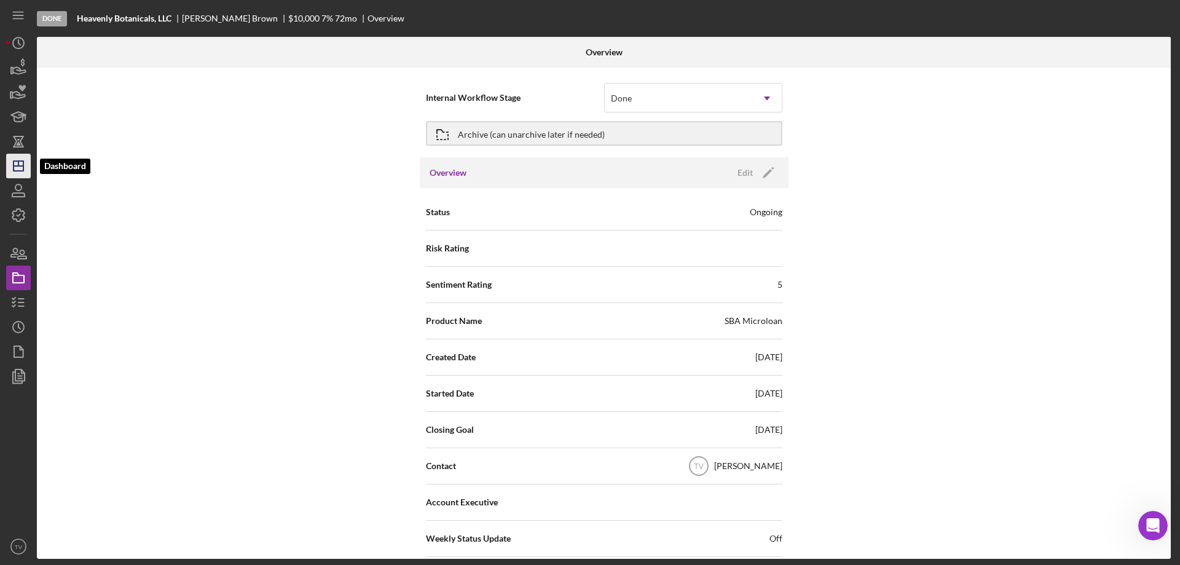
click at [20, 162] on icon "Icon/Dashboard" at bounding box center [18, 166] width 31 height 31
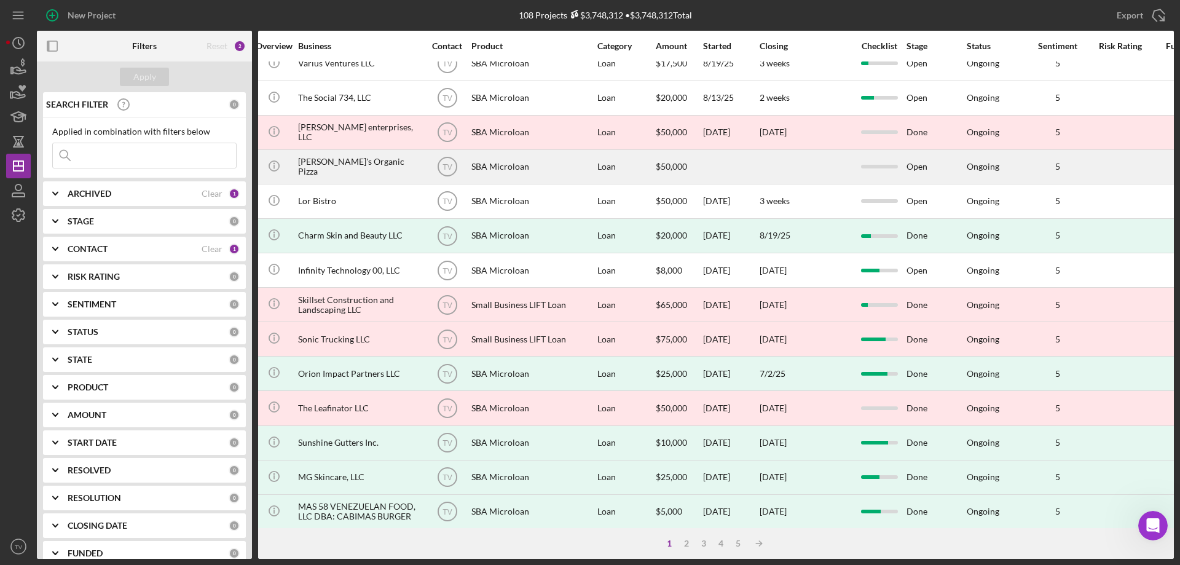
scroll to position [0, 250]
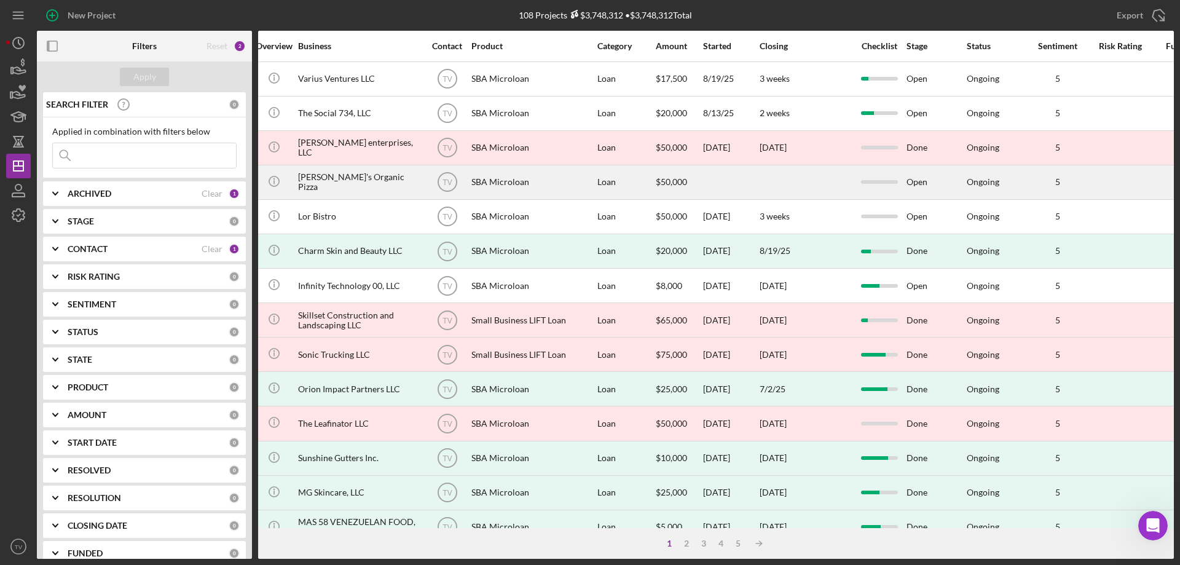
click at [351, 182] on div "[PERSON_NAME]'s Organic Pizza" at bounding box center [359, 182] width 123 height 33
